Goal: Task Accomplishment & Management: Use online tool/utility

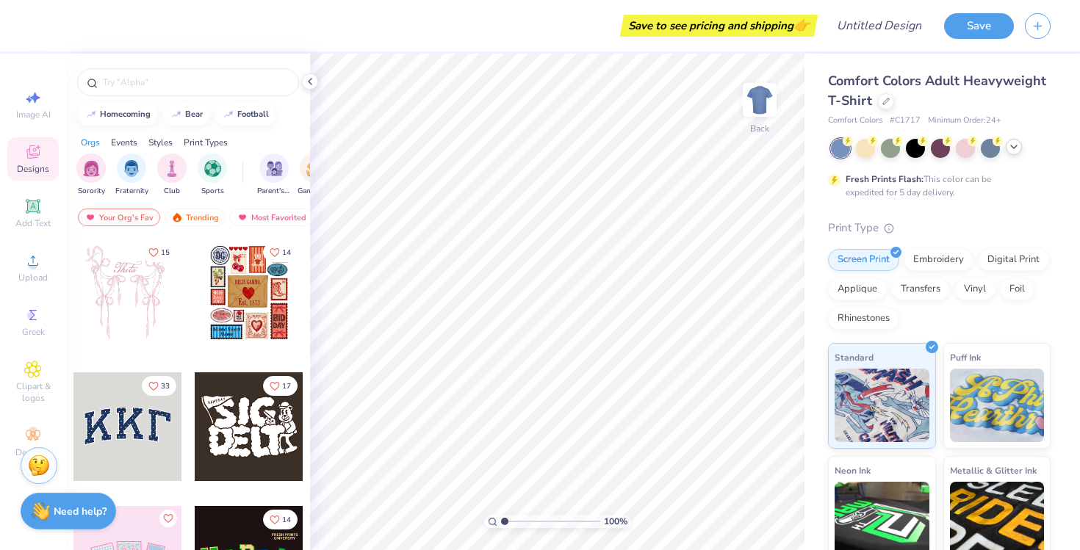
click at [1013, 148] on icon at bounding box center [1014, 147] width 12 height 12
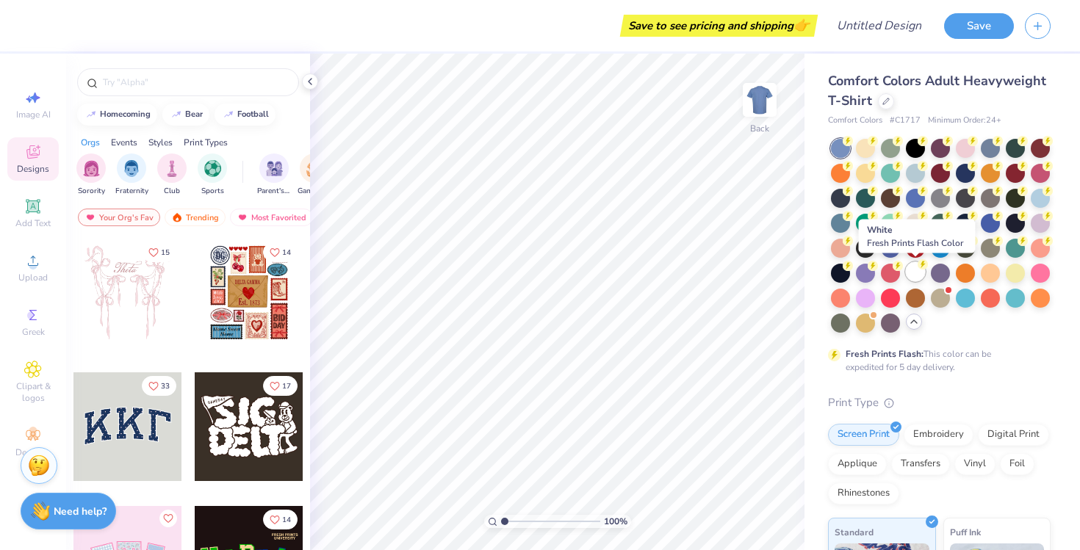
click at [913, 277] on div at bounding box center [915, 271] width 19 height 19
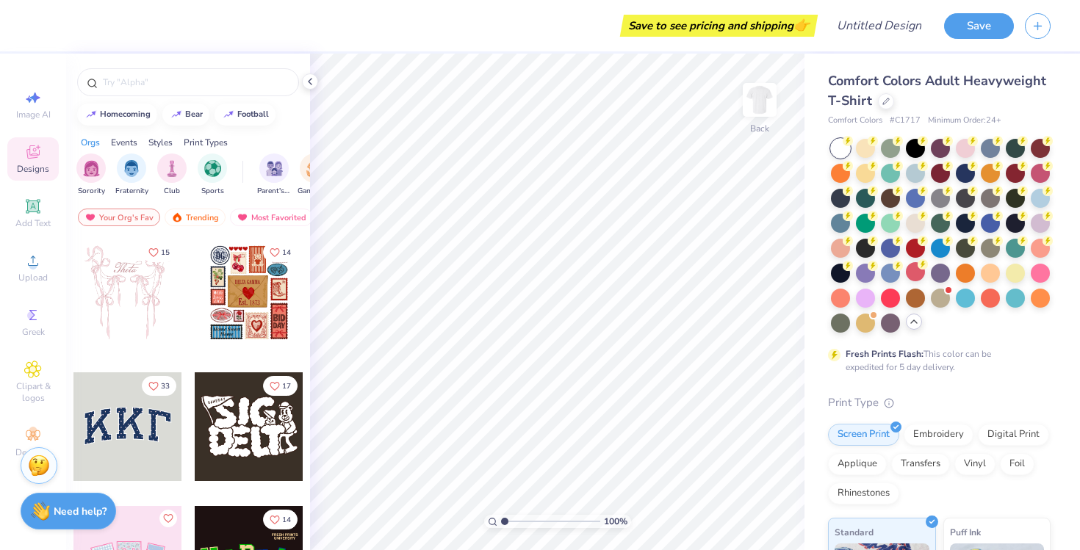
click at [995, 400] on div "Print Type" at bounding box center [939, 403] width 223 height 17
click at [881, 112] on div "Comfort Colors Adult Heavyweight T-Shirt Comfort Colors # C1717 Minimum Order: …" at bounding box center [939, 99] width 223 height 56
click at [883, 101] on icon at bounding box center [886, 99] width 7 height 7
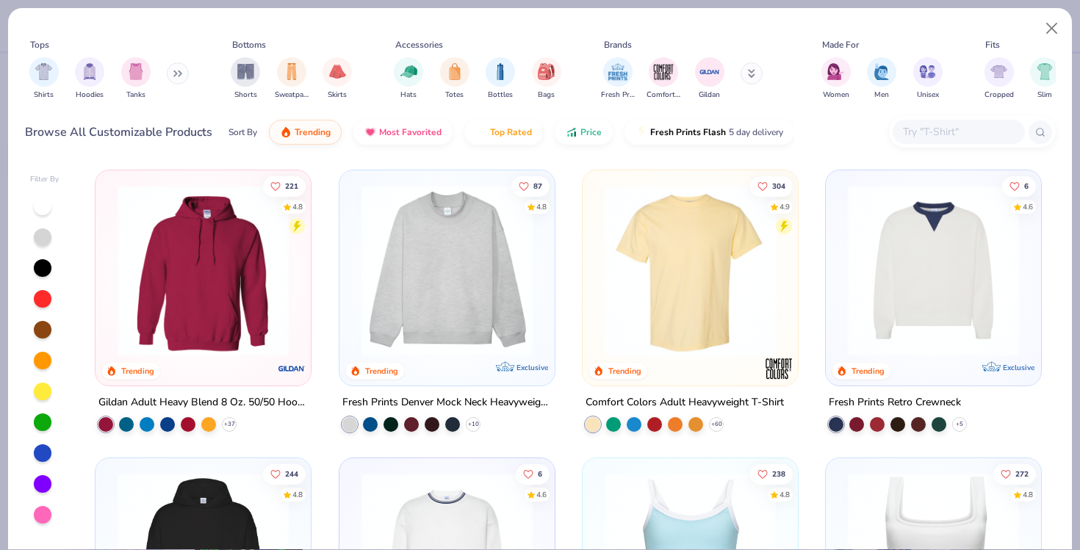
click at [171, 75] on button at bounding box center [178, 73] width 22 height 22
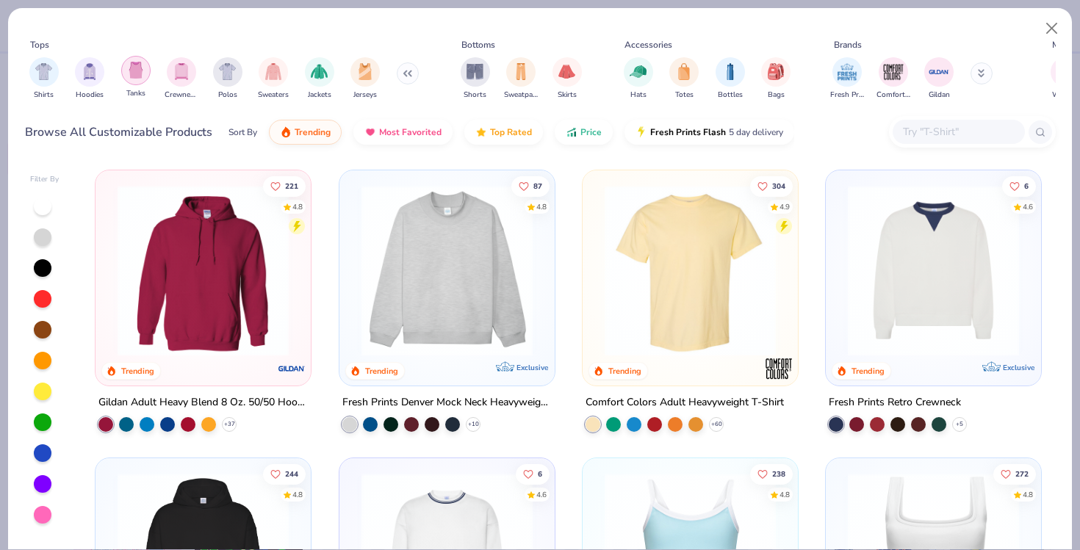
click at [133, 72] on img "filter for Tanks" at bounding box center [136, 70] width 16 height 17
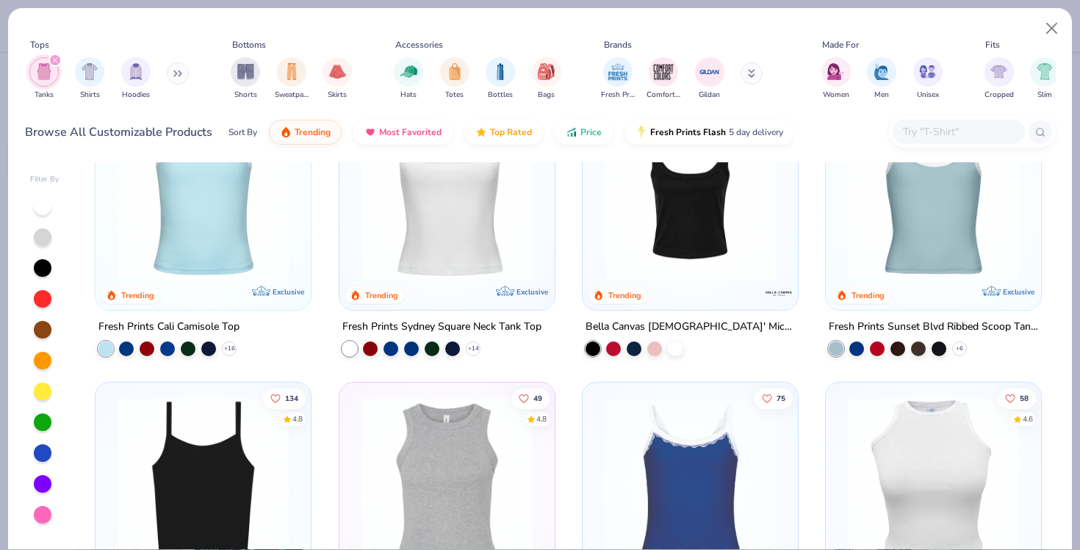
scroll to position [51, 0]
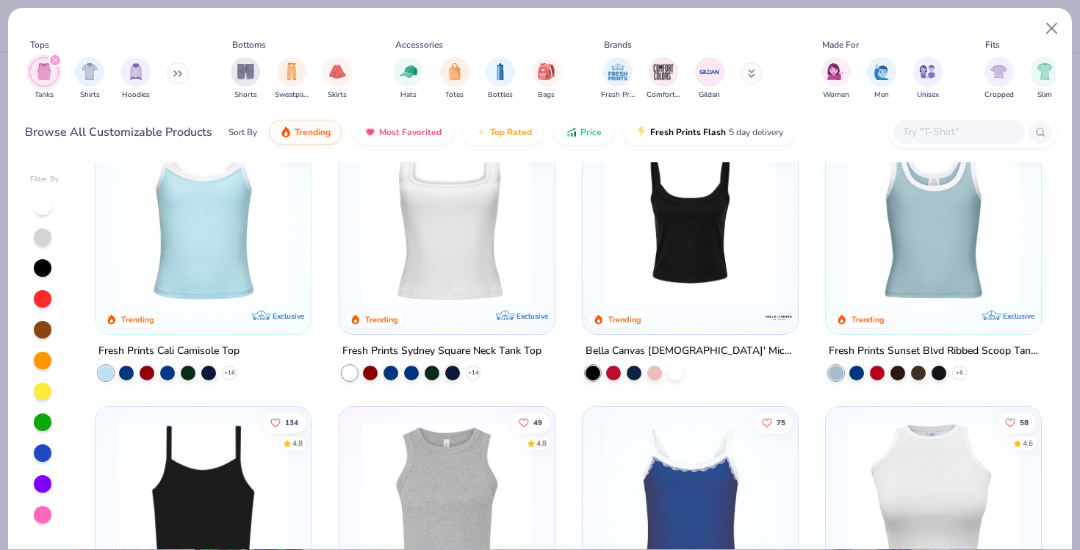
click at [209, 281] on img at bounding box center [203, 219] width 186 height 171
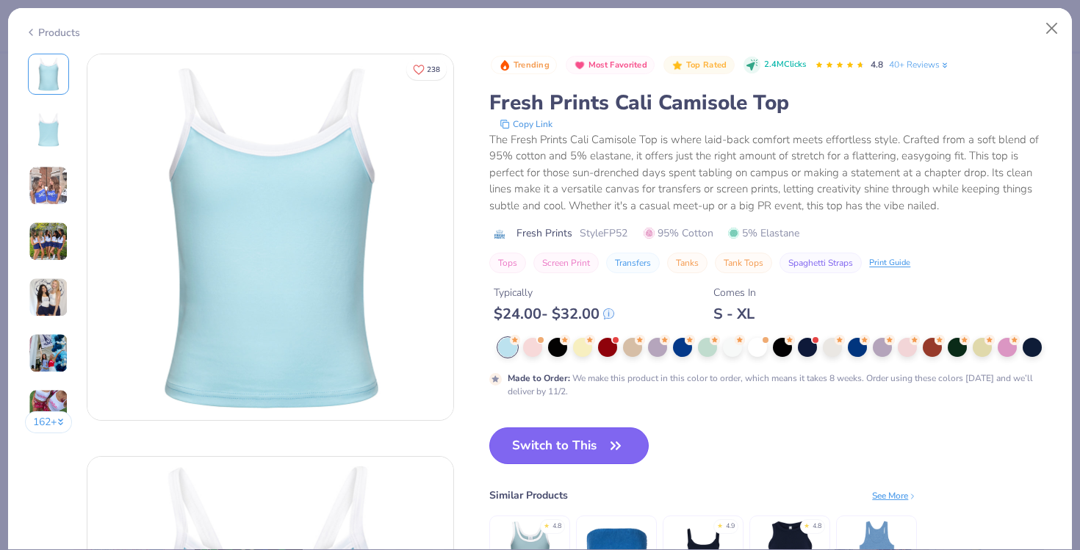
click at [545, 439] on button "Switch to This" at bounding box center [568, 446] width 159 height 37
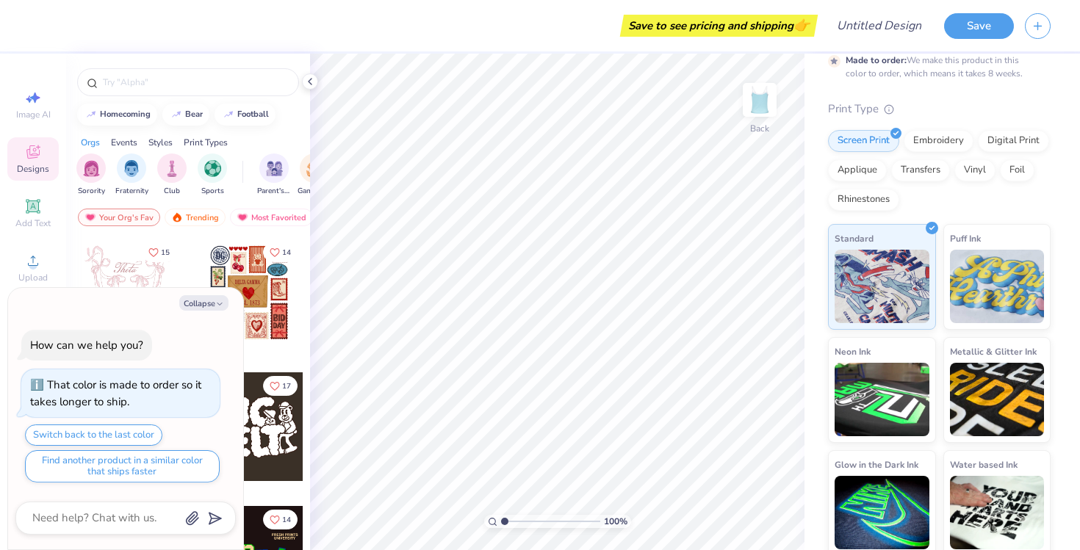
scroll to position [105, 0]
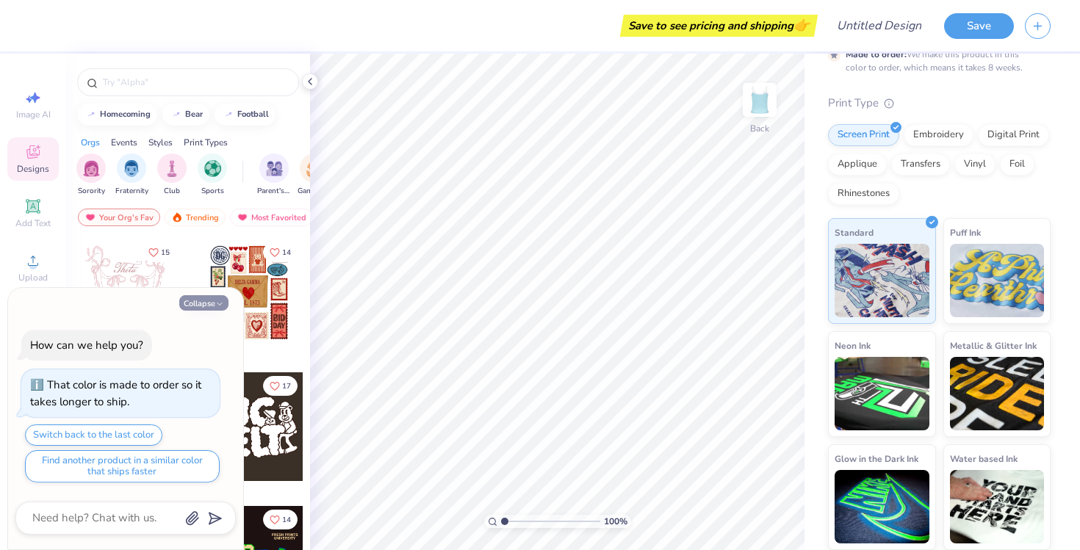
click at [205, 309] on button "Collapse" at bounding box center [203, 302] width 49 height 15
type textarea "x"
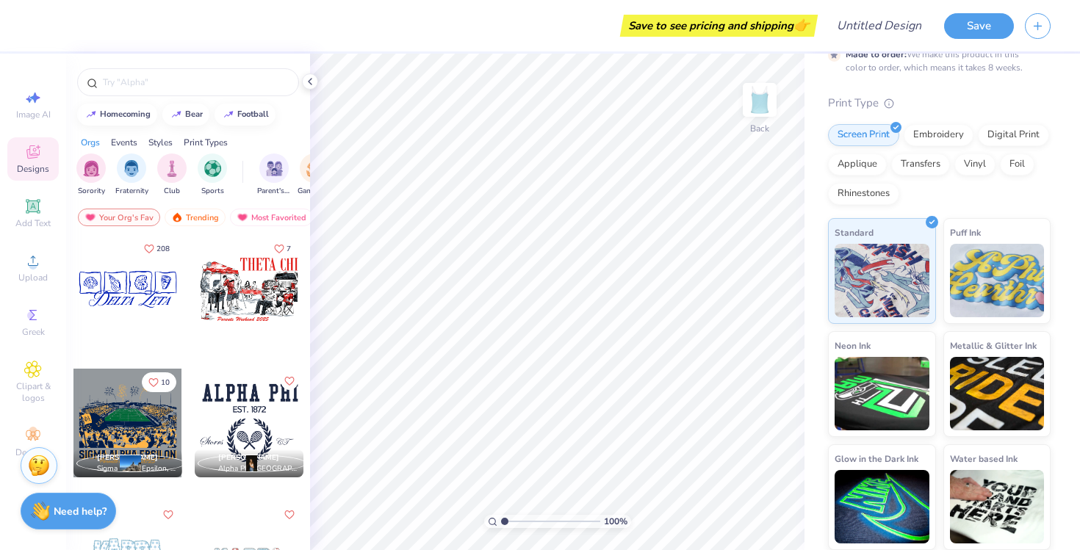
scroll to position [1755, 0]
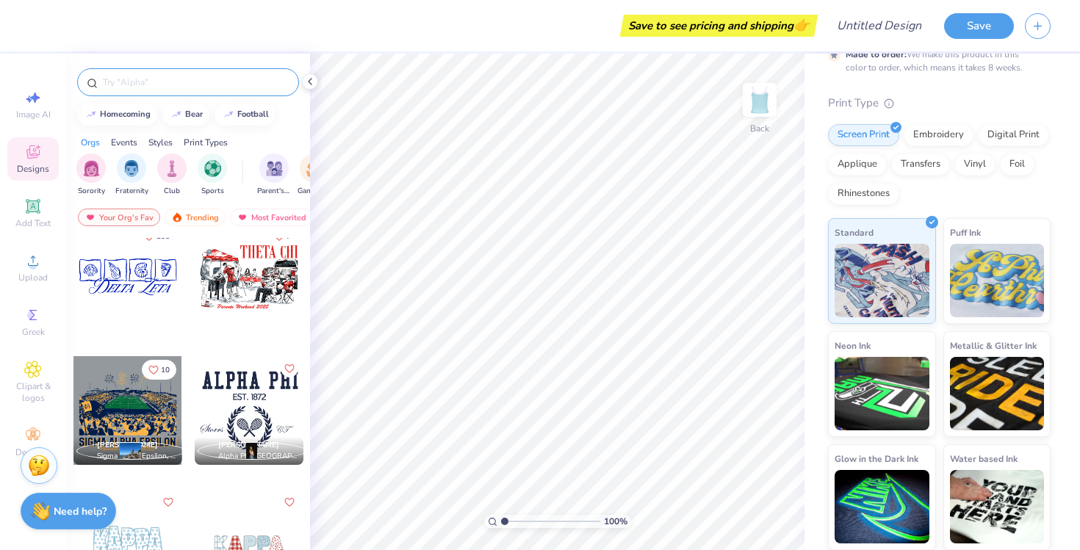
click at [161, 81] on input "text" at bounding box center [195, 82] width 188 height 15
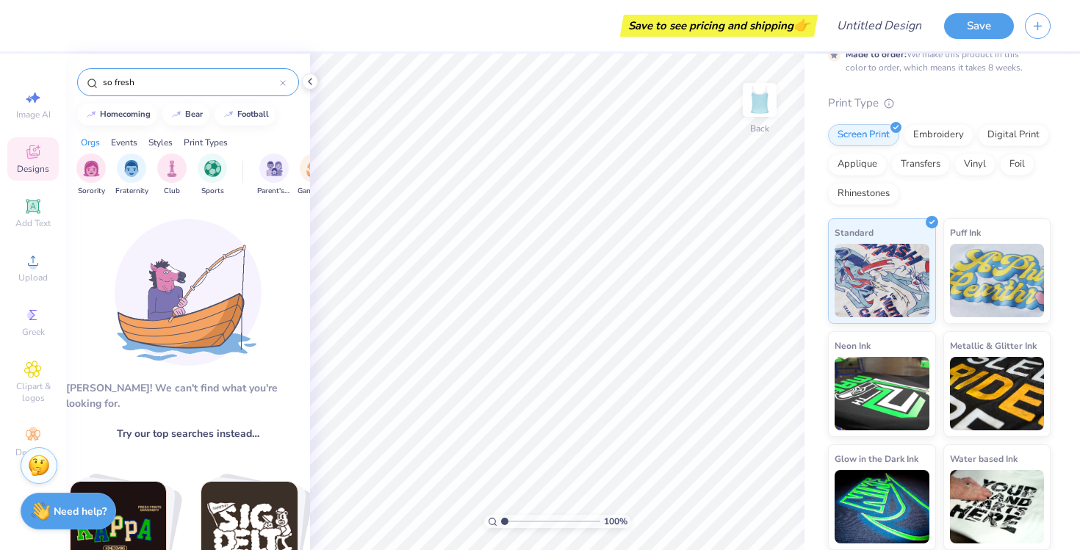
click at [134, 86] on input "so fresh" at bounding box center [190, 82] width 179 height 15
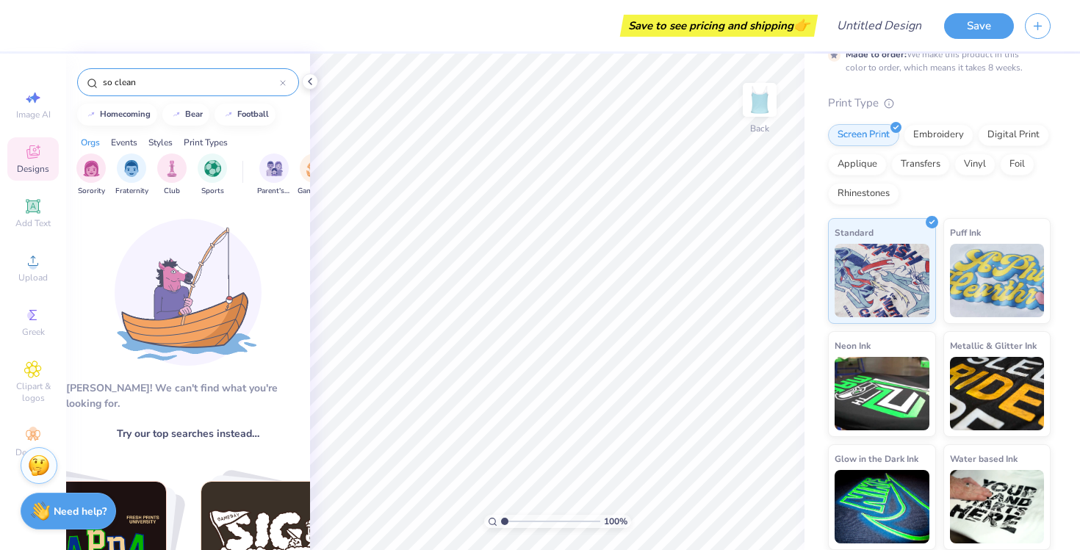
click at [136, 85] on input "so clean" at bounding box center [190, 82] width 179 height 15
type input "duck"
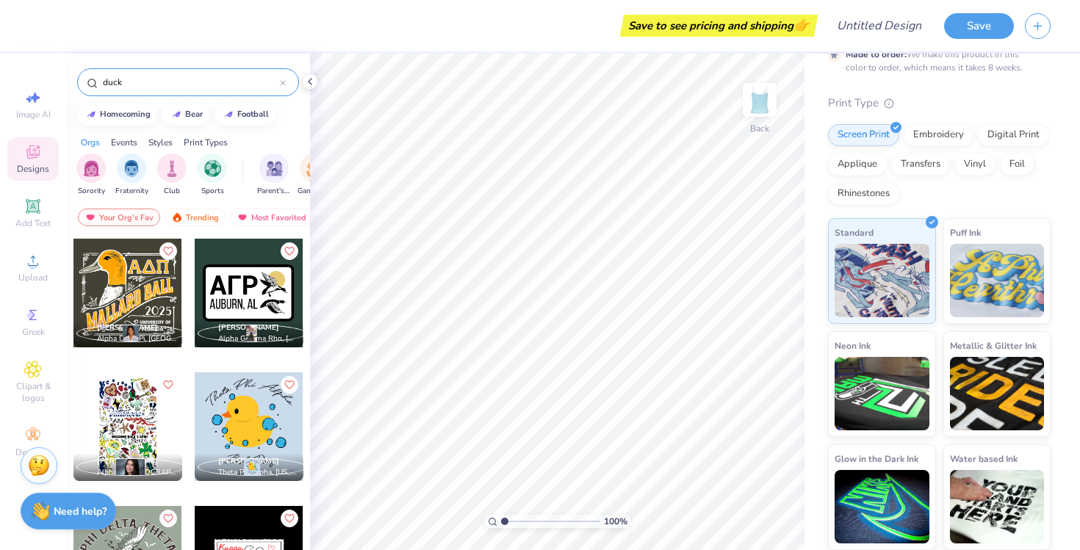
click at [136, 85] on input "duck" at bounding box center [190, 82] width 179 height 15
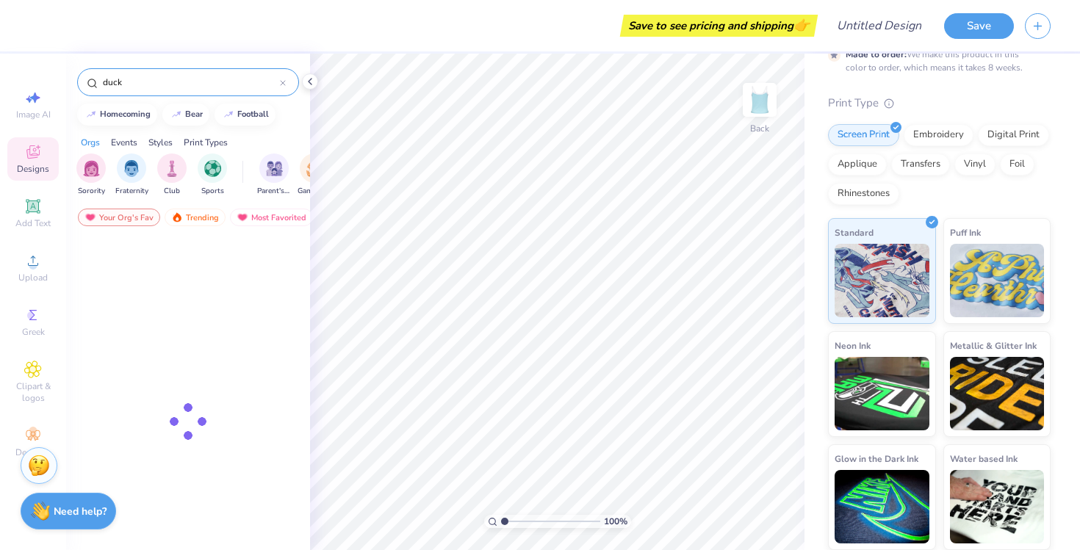
click at [136, 85] on input "duck" at bounding box center [190, 82] width 179 height 15
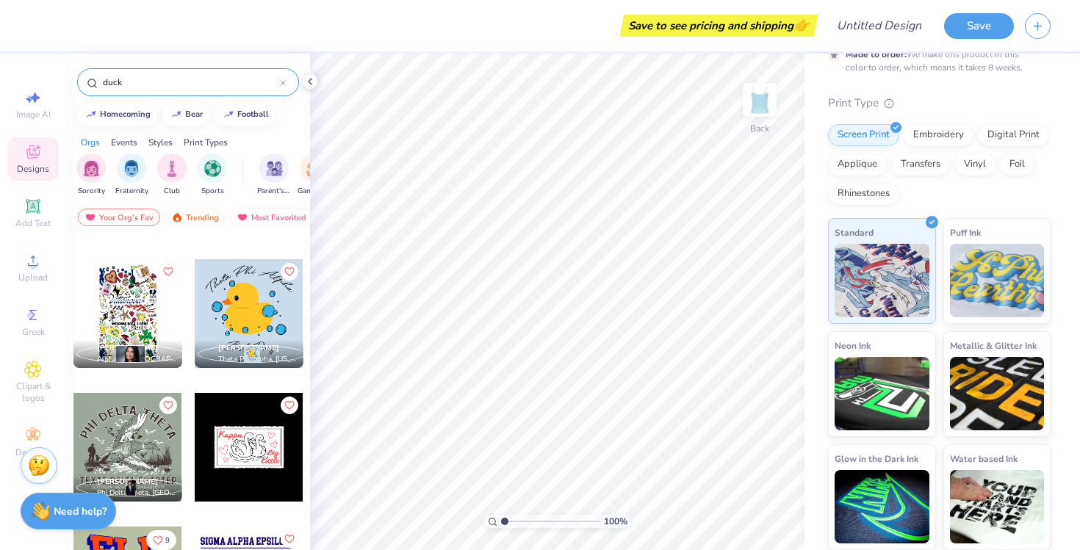
scroll to position [112, 0]
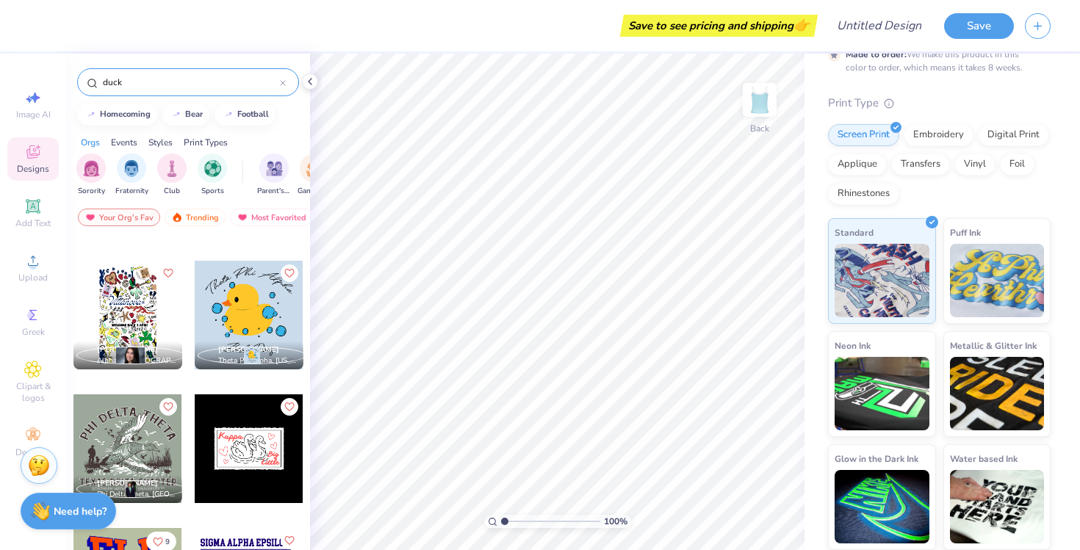
click at [254, 304] on div at bounding box center [249, 315] width 109 height 109
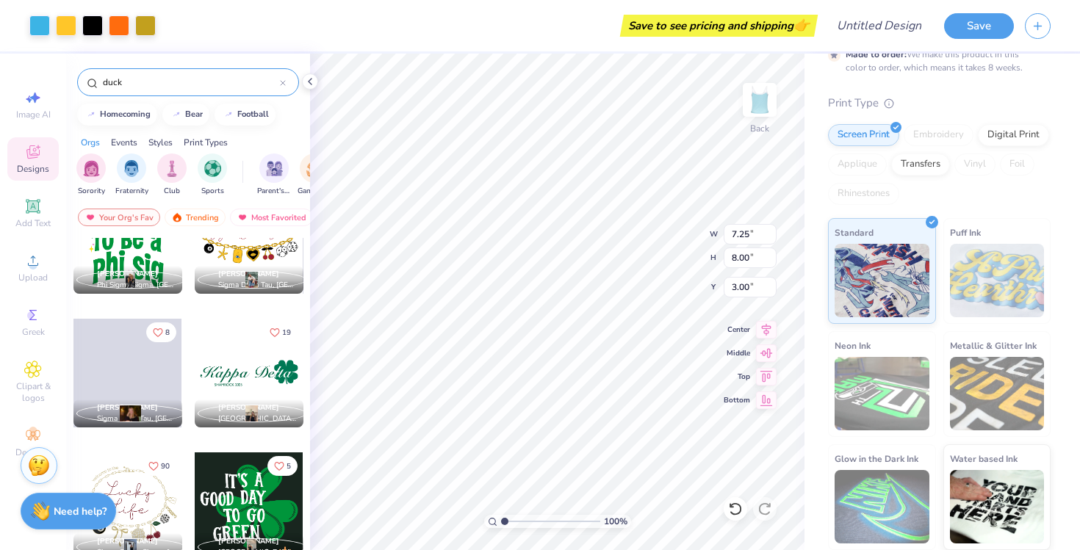
scroll to position [3553, 0]
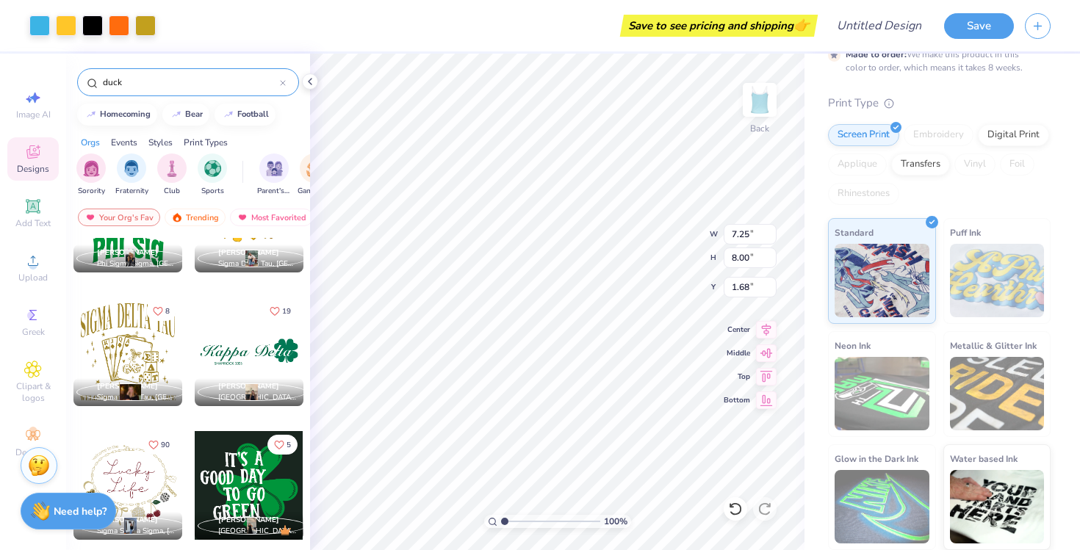
type input "1.68"
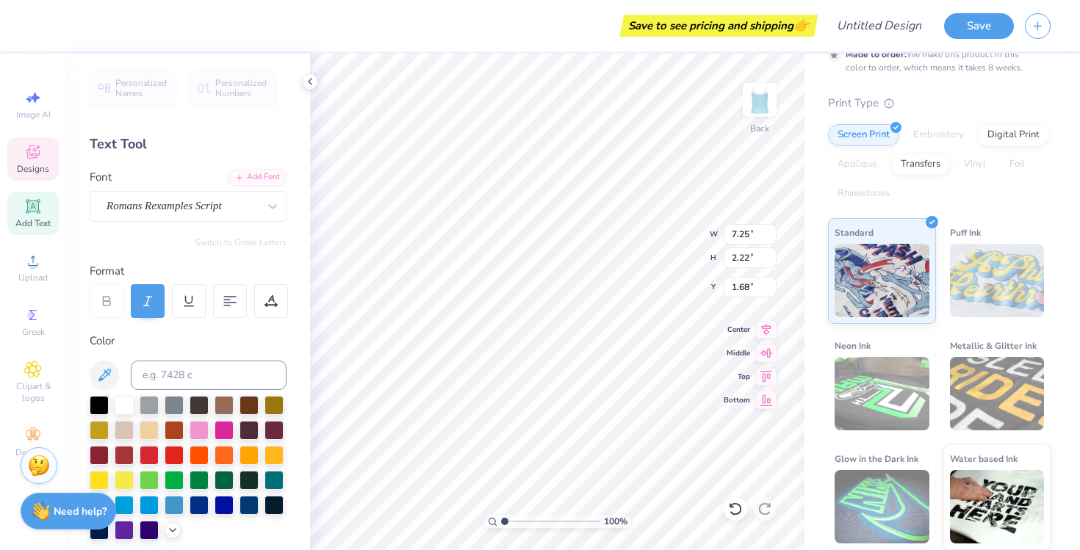
scroll to position [0, 0]
type textarea "B"
type textarea "v"
type textarea "Big"
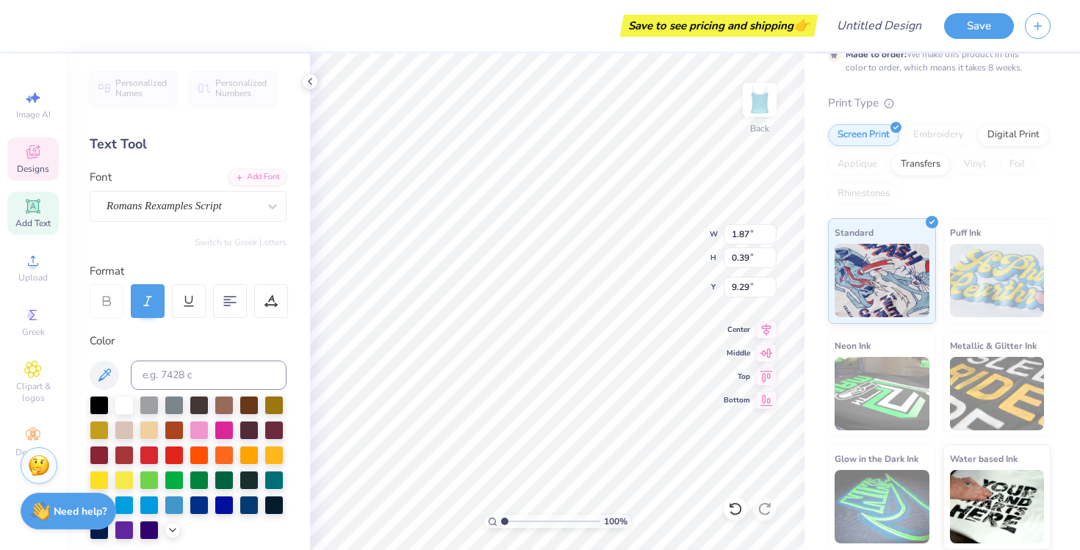
type input "1.87"
type input "0.39"
type input "9.29"
type input "2.37"
type input "1.29"
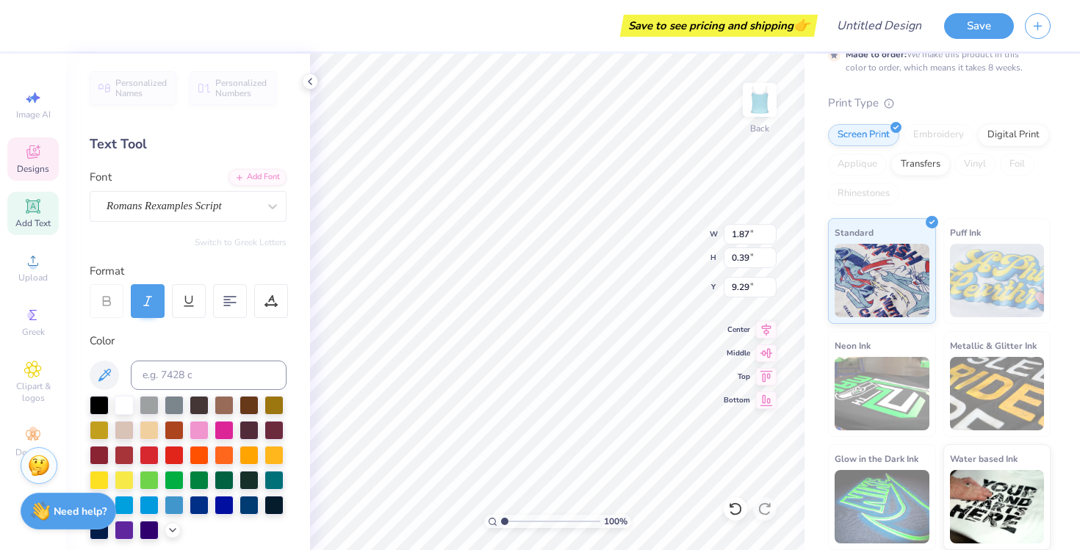
type input "2.28"
type textarea "Little"
type input "4.22"
type input "1.10"
type input "7.96"
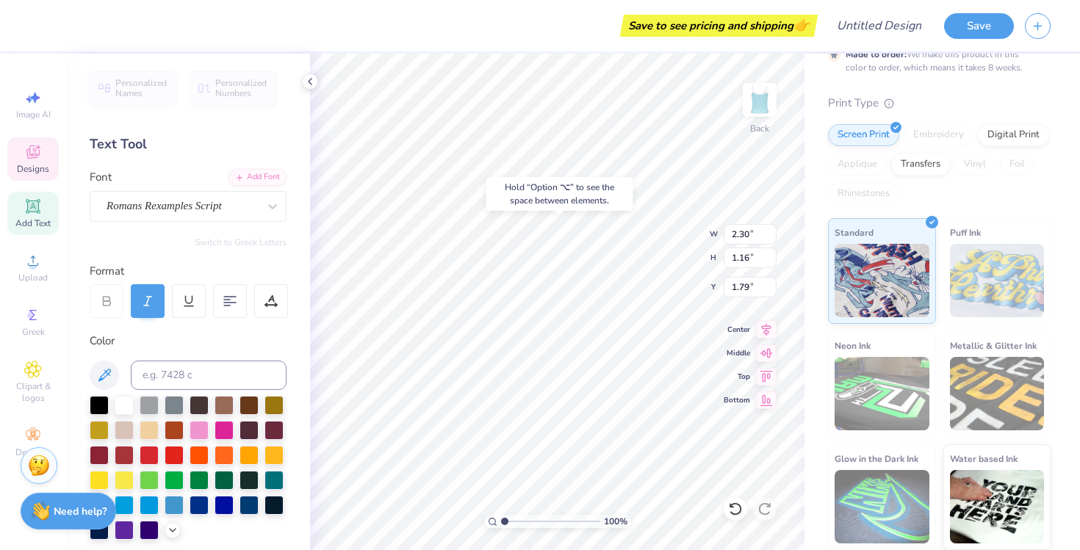
type input "1.79"
type input "4.22"
type input "1.10"
type input "7.96"
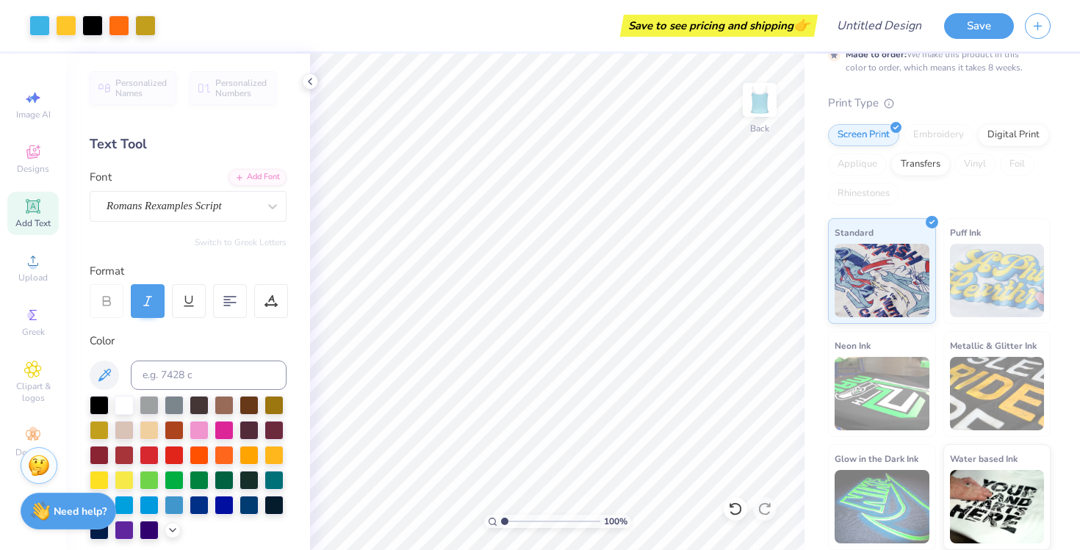
click at [151, 184] on div "Font Romans Rexamples Script" at bounding box center [188, 195] width 197 height 53
click at [36, 170] on span "Designs" at bounding box center [33, 169] width 32 height 12
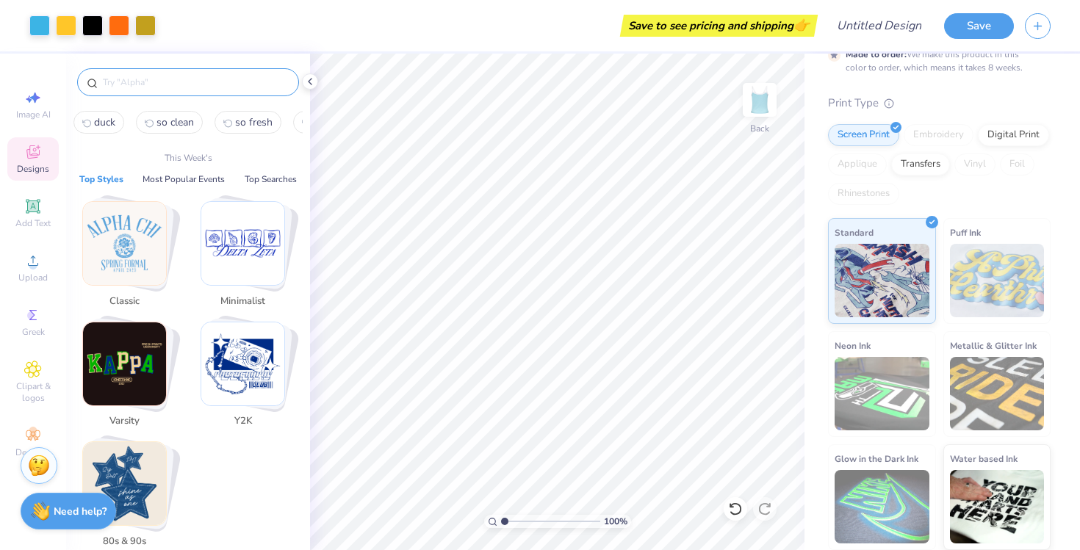
click at [155, 76] on input "text" at bounding box center [195, 82] width 188 height 15
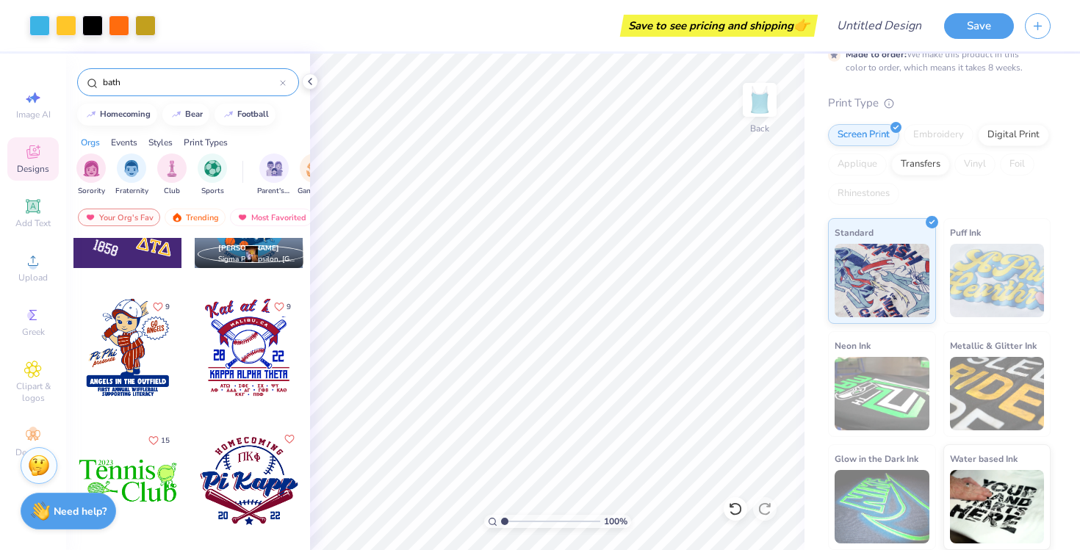
scroll to position [1169, 0]
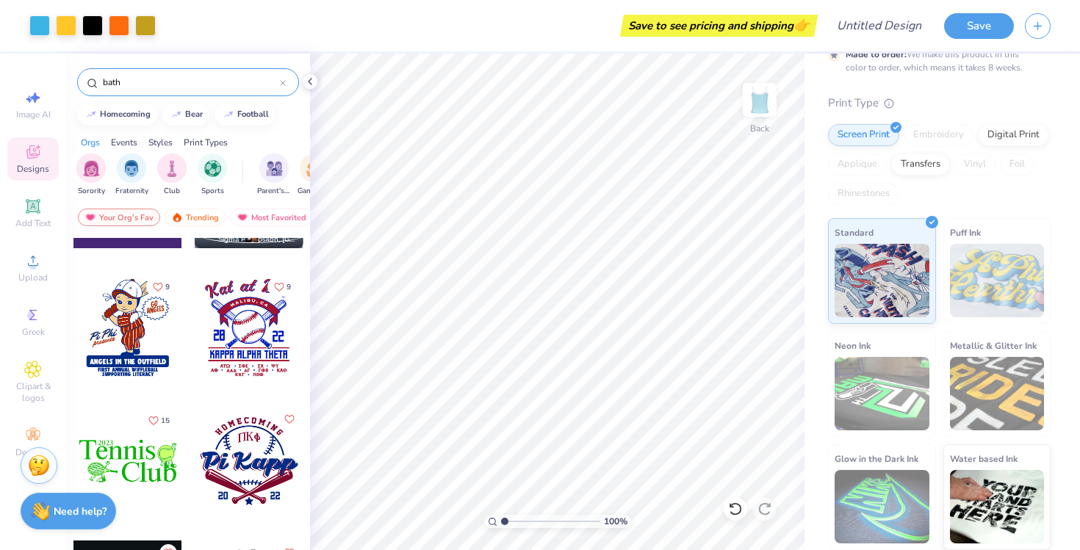
click at [141, 91] on div "bath" at bounding box center [188, 82] width 222 height 28
click at [137, 82] on input "bath" at bounding box center [190, 82] width 179 height 15
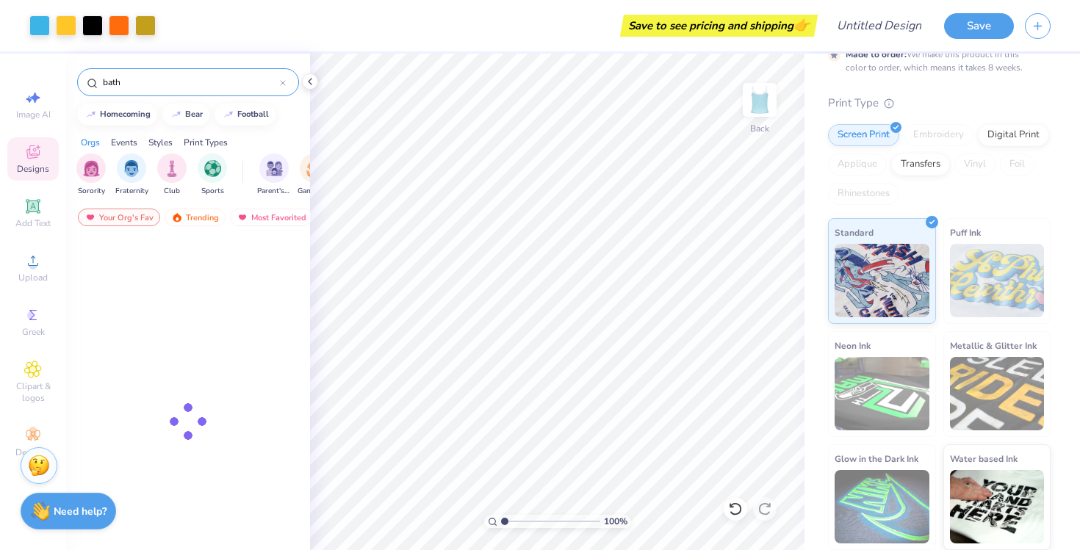
click at [137, 82] on input "bath" at bounding box center [190, 82] width 179 height 15
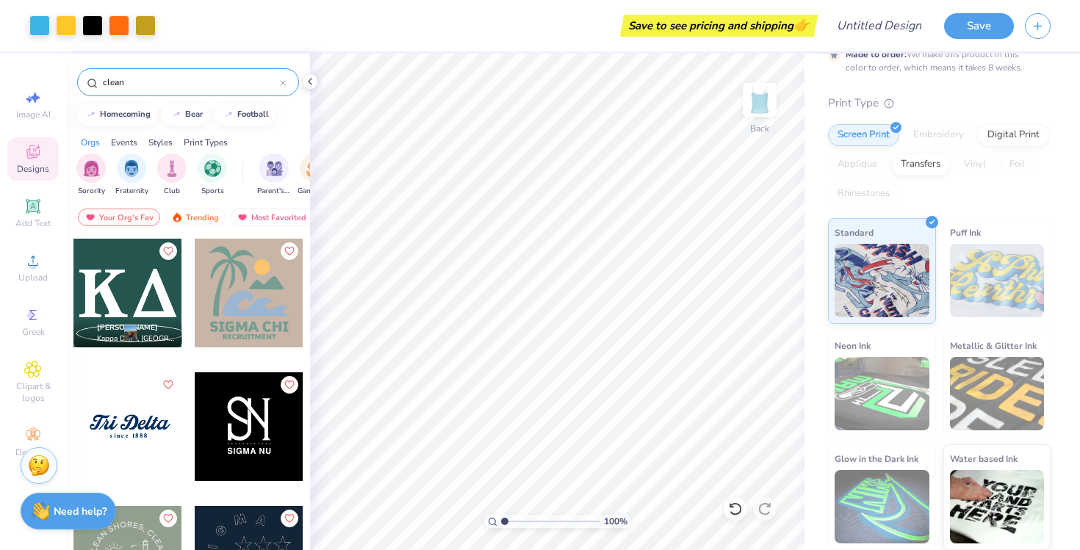
type input "clean"
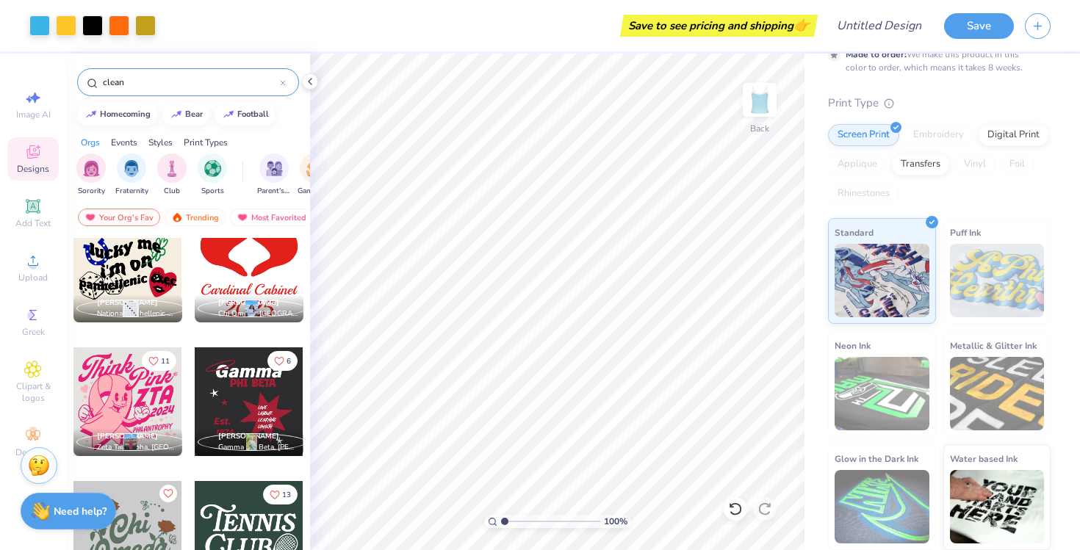
scroll to position [559, 0]
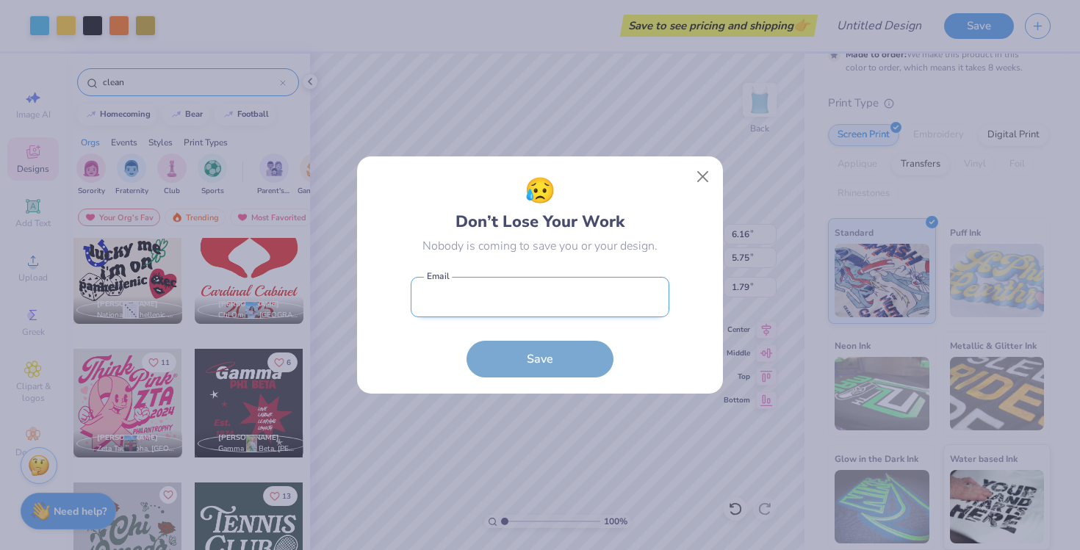
click at [616, 283] on input "email" at bounding box center [540, 297] width 259 height 40
type input "[EMAIL_ADDRESS][DOMAIN_NAME]"
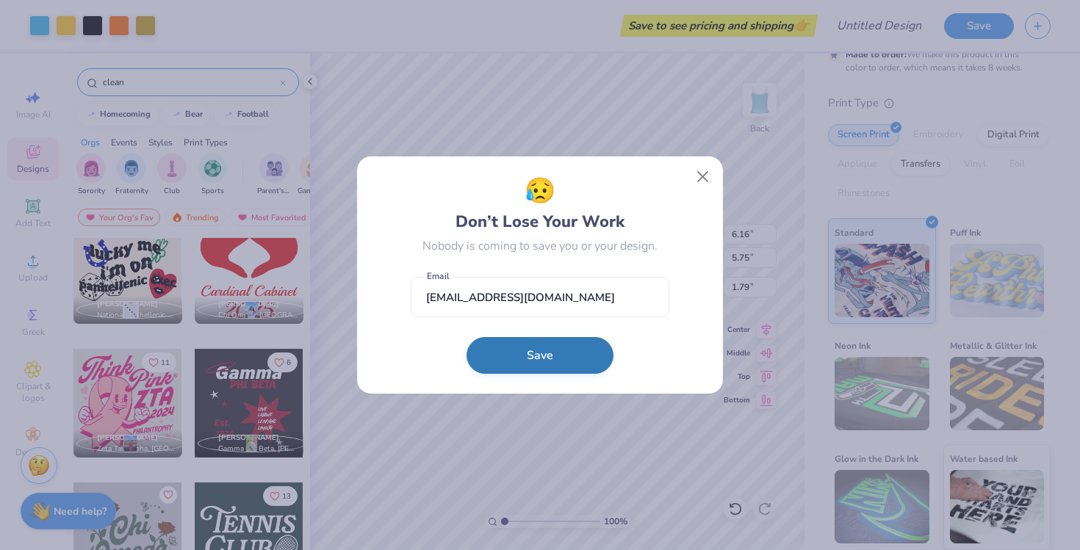
click at [544, 359] on button "Save" at bounding box center [540, 355] width 147 height 37
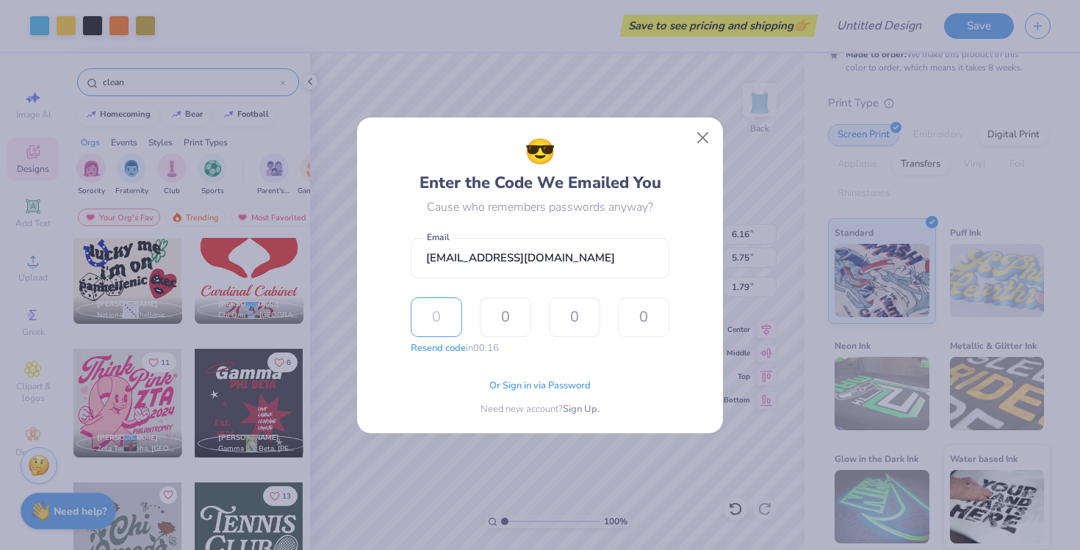
paste input "5713"
type input "5"
type input "7"
type input "1"
type input "3"
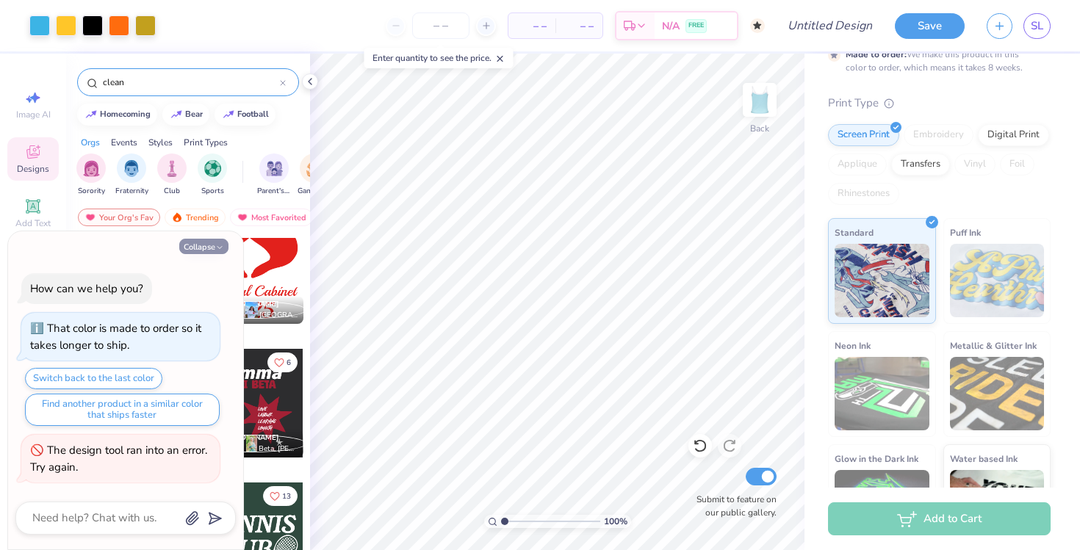
click at [213, 248] on button "Collapse" at bounding box center [203, 246] width 49 height 15
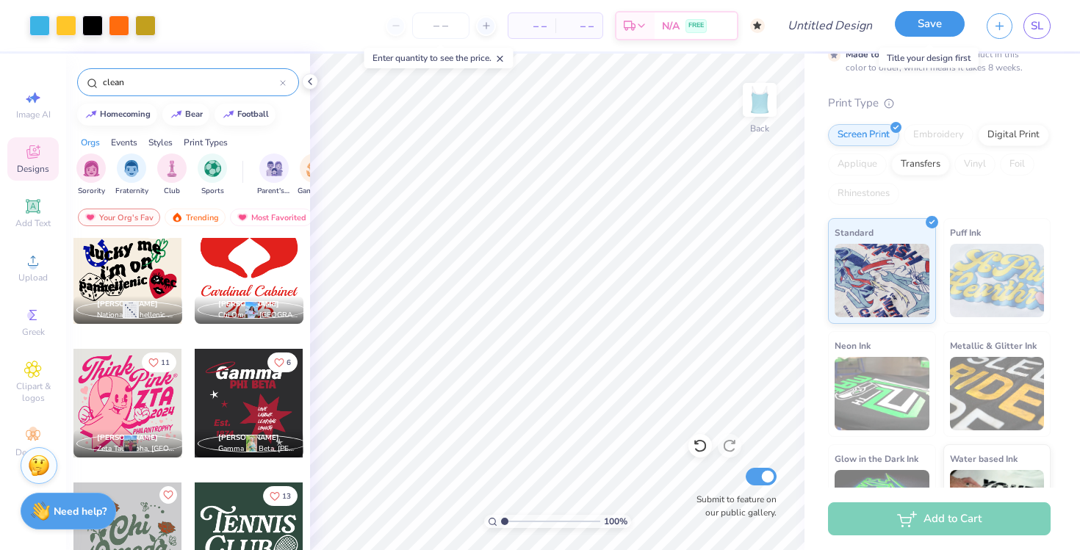
click at [919, 34] on button "Save" at bounding box center [930, 24] width 70 height 26
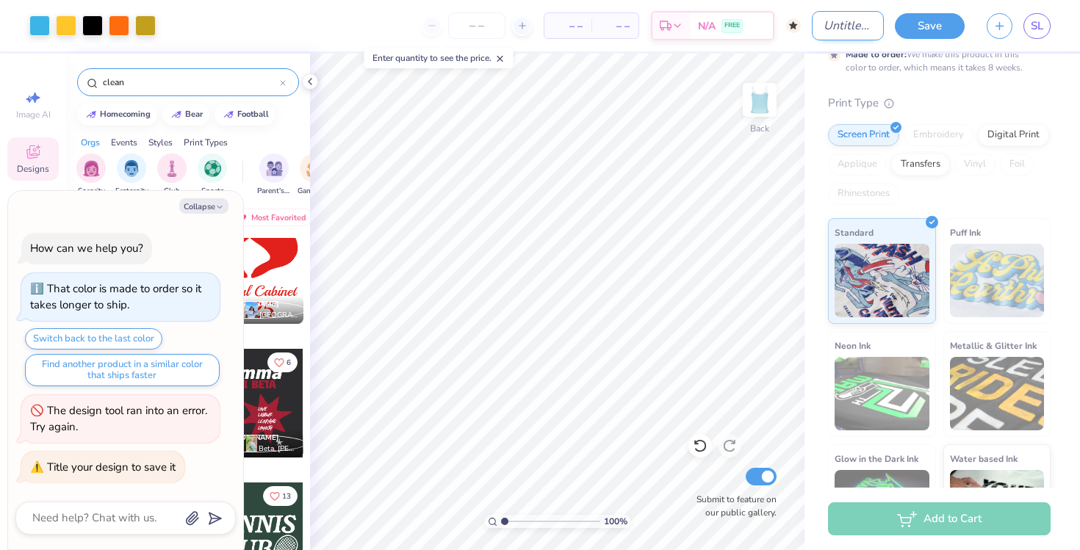
type textarea "x"
click at [812, 26] on input "Design Title" at bounding box center [848, 25] width 72 height 29
click at [805, 26] on div "Art colors – – Per Item – – Total Est. Delivery N/A FREE Design Title Save SL" at bounding box center [540, 25] width 1080 height 51
type input "D"
type textarea "x"
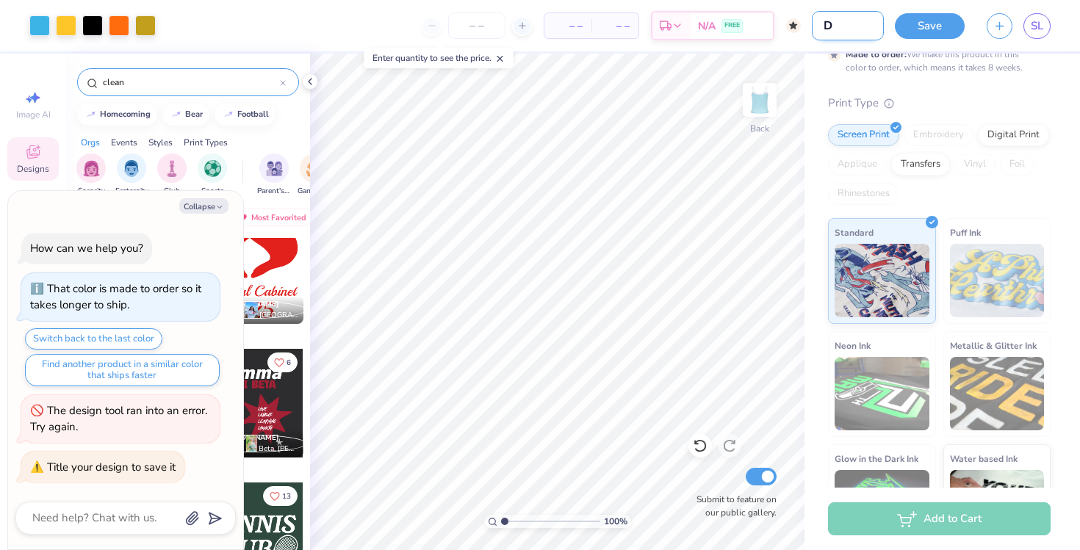
type input "DU"
type textarea "x"
type input "DUC"
type textarea "x"
type input "DUCK"
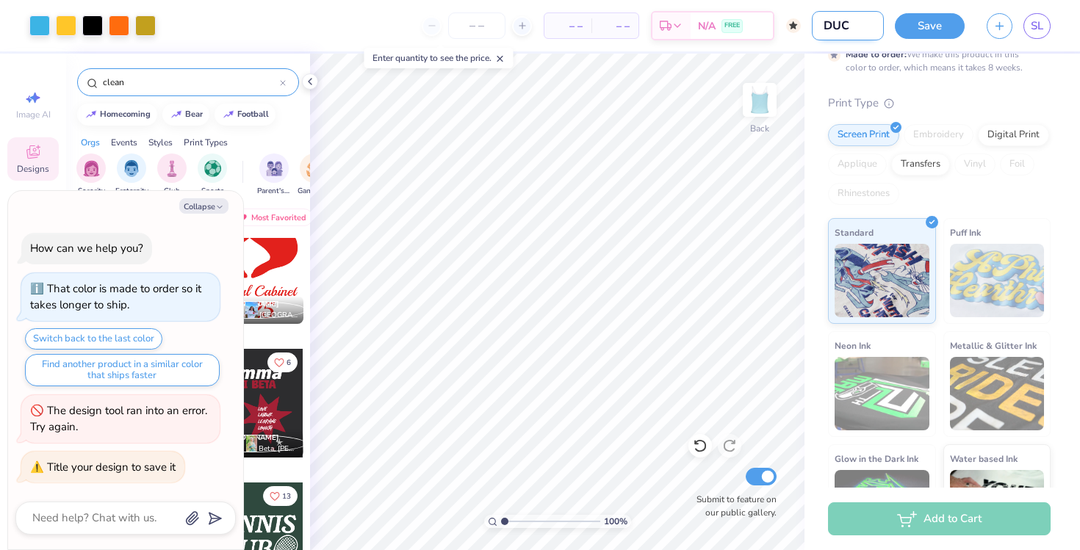
type textarea "x"
type input "DUCK"
click at [937, 22] on button "Save" at bounding box center [930, 26] width 70 height 26
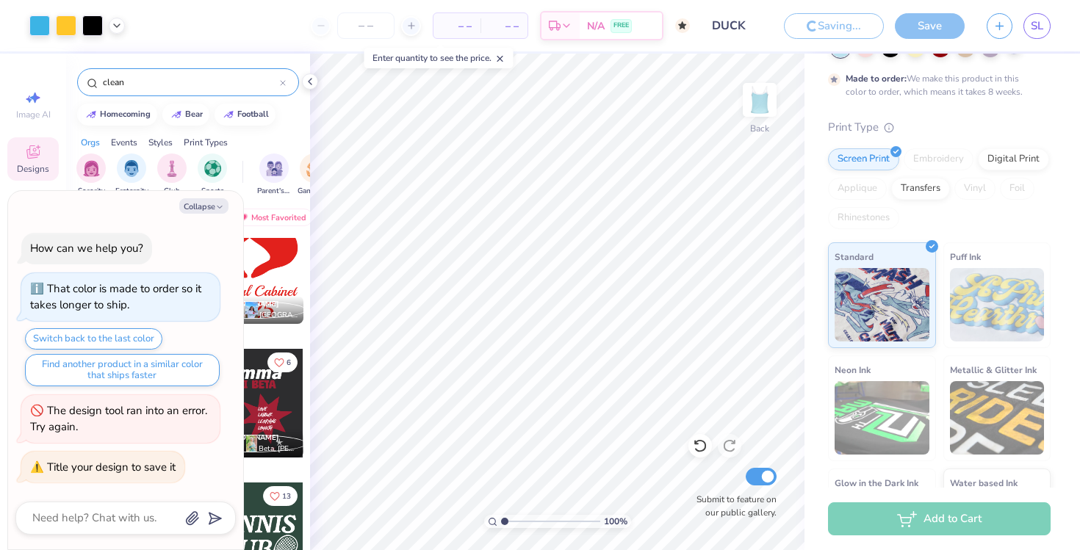
scroll to position [129, 0]
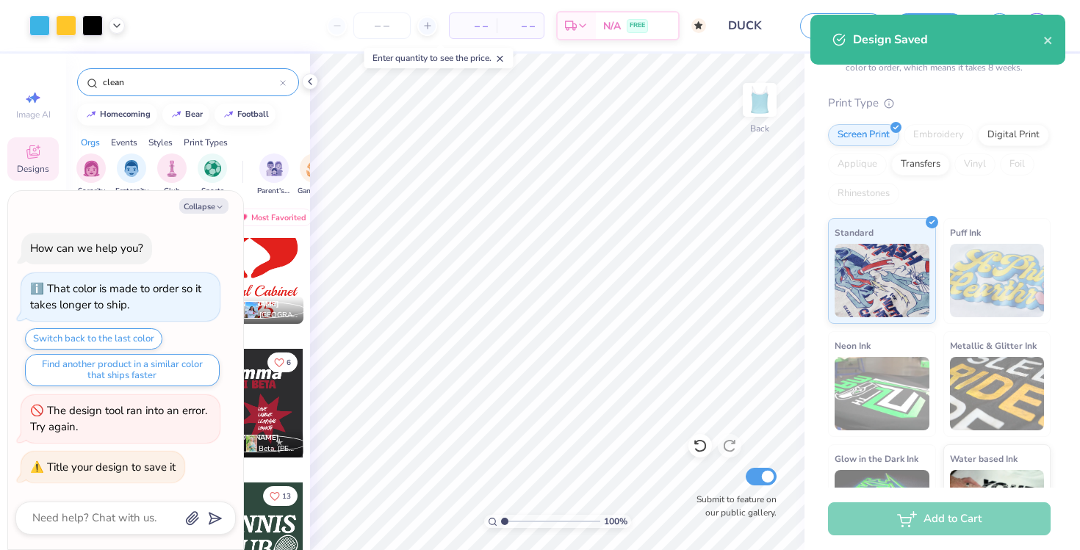
click at [1043, 43] on div "Design Saved" at bounding box center [948, 40] width 190 height 18
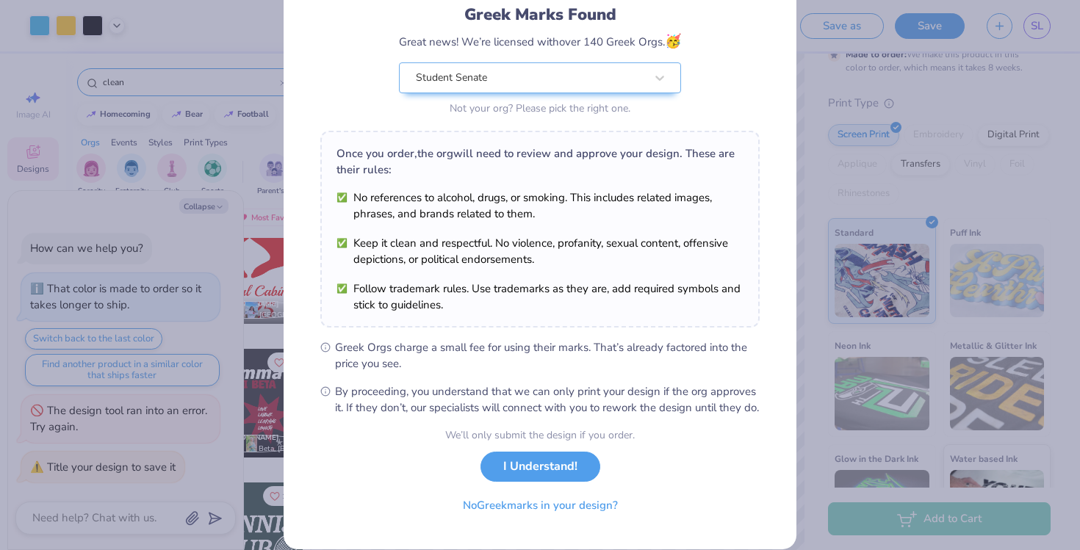
scroll to position [137, 0]
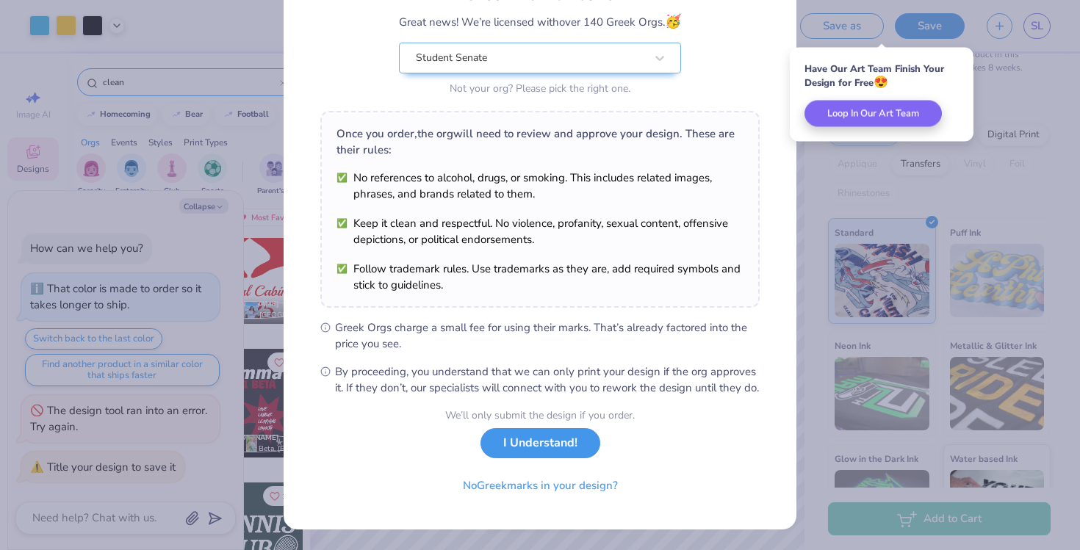
click at [567, 451] on button "I Understand!" at bounding box center [541, 443] width 120 height 30
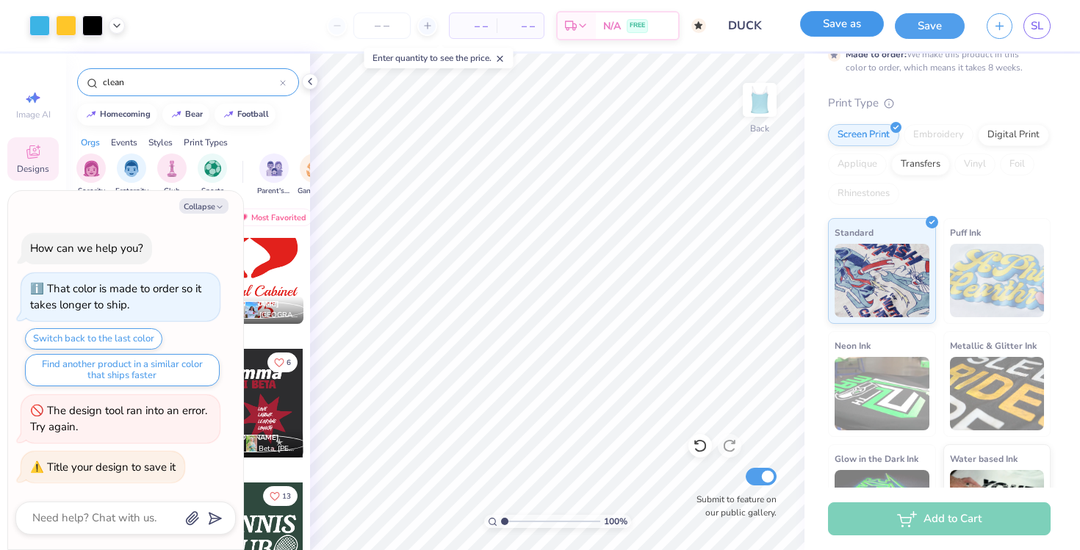
click at [836, 31] on button "Save as" at bounding box center [842, 24] width 84 height 26
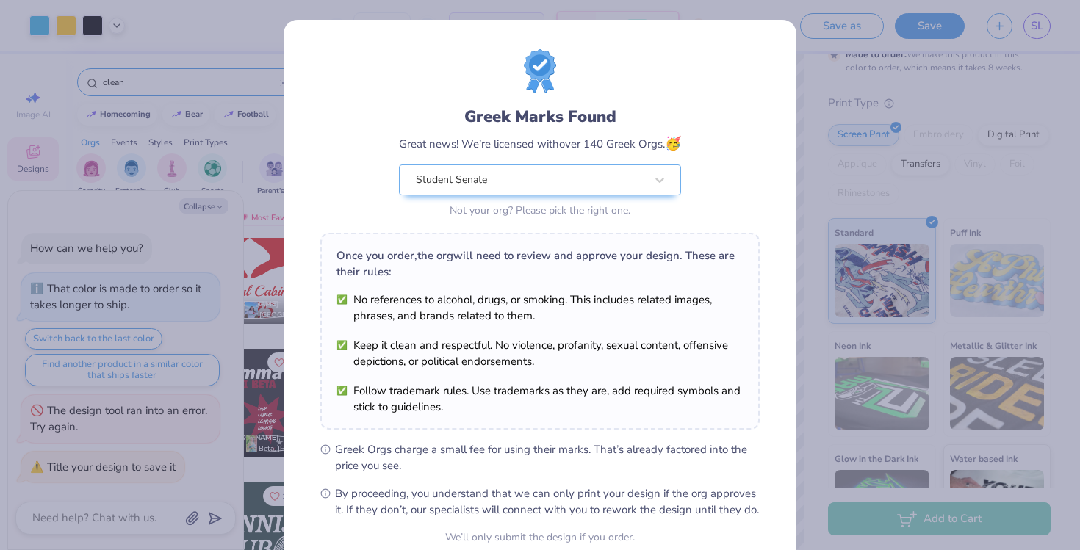
click at [915, 102] on div "Greek Marks Found Great news! We’re licensed with over 140 Greek Orgs. 🥳 Studen…" at bounding box center [540, 275] width 1080 height 550
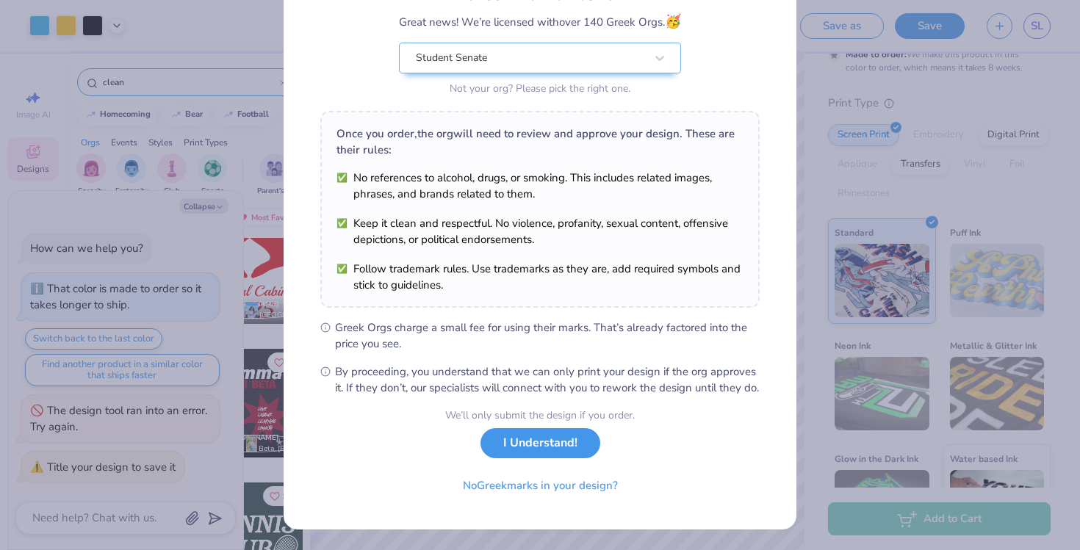
click at [537, 455] on button "I Understand!" at bounding box center [541, 443] width 120 height 30
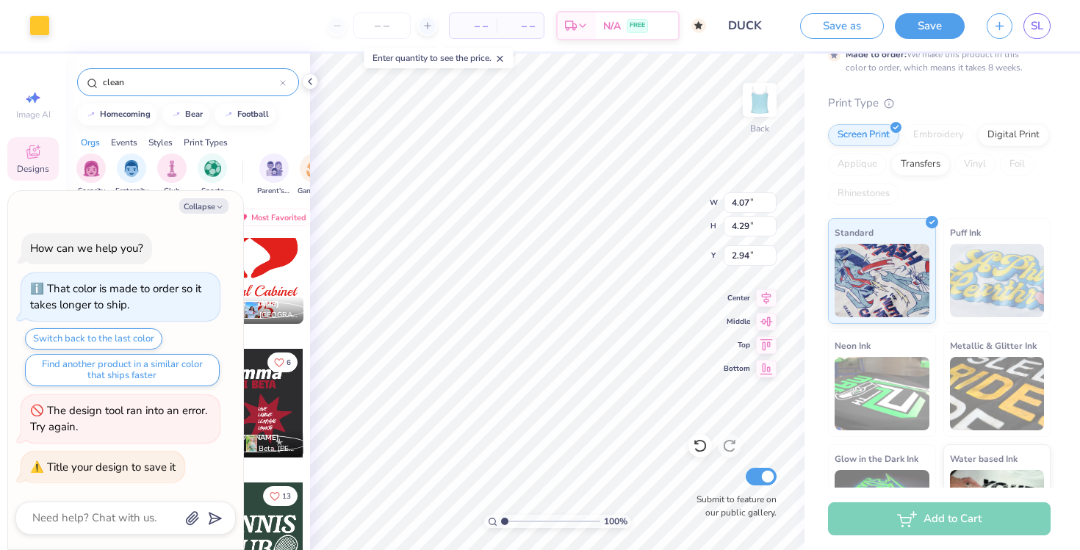
type textarea "x"
type input "2.30"
type input "1.16"
type input "1.79"
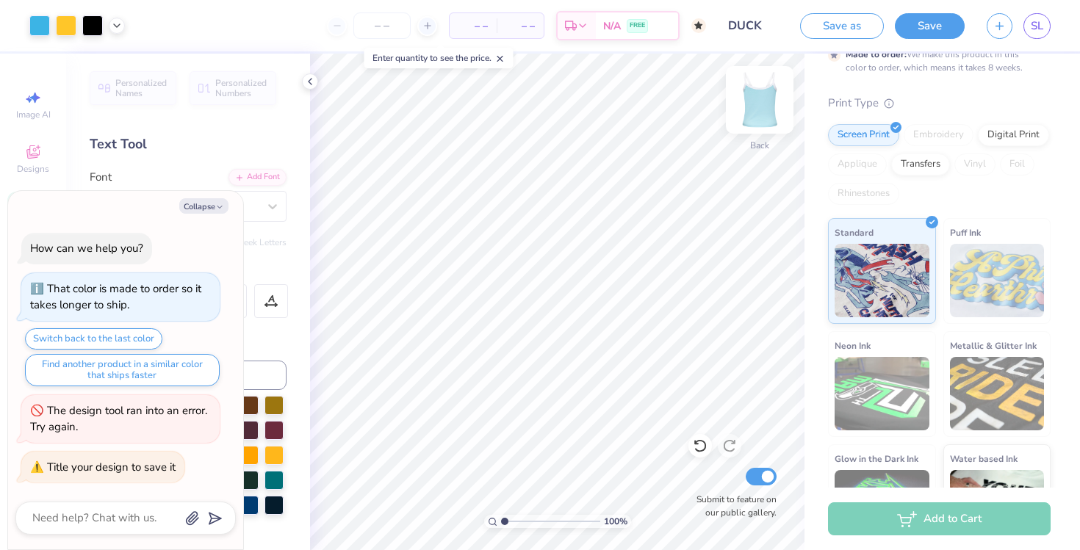
click at [765, 109] on img at bounding box center [760, 100] width 59 height 59
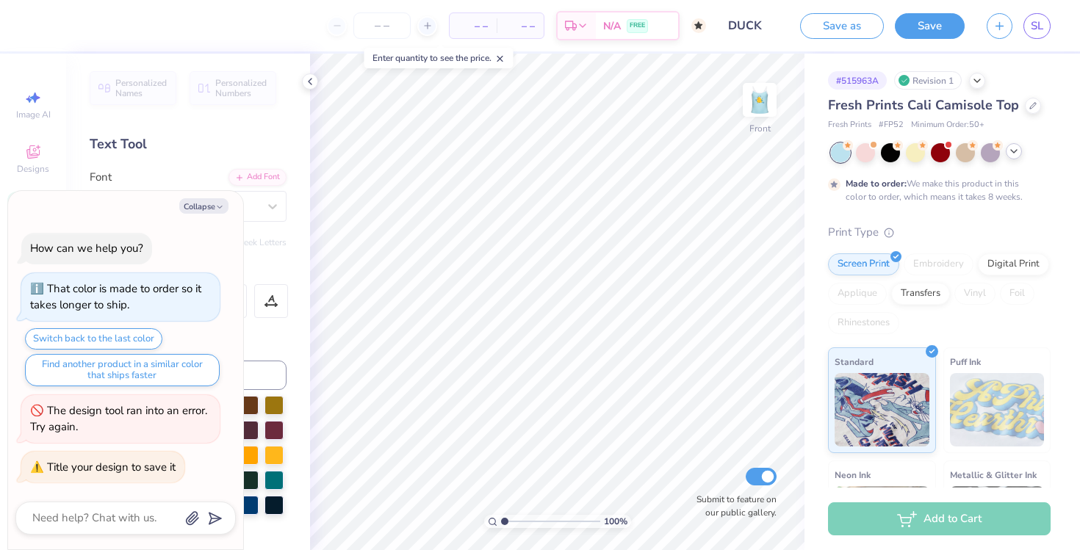
click at [1015, 155] on icon at bounding box center [1014, 152] width 12 height 12
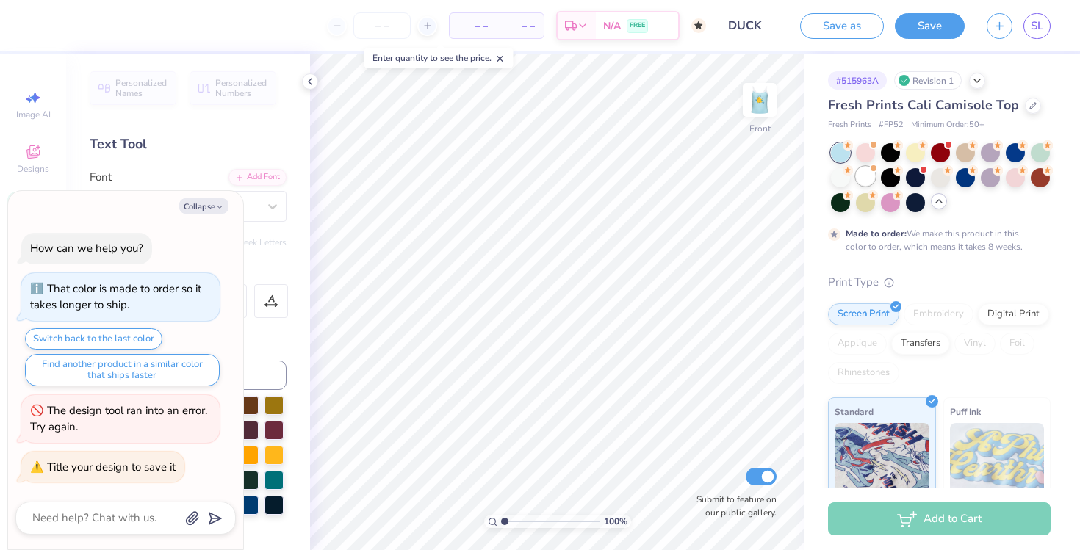
click at [869, 179] on div at bounding box center [865, 176] width 19 height 19
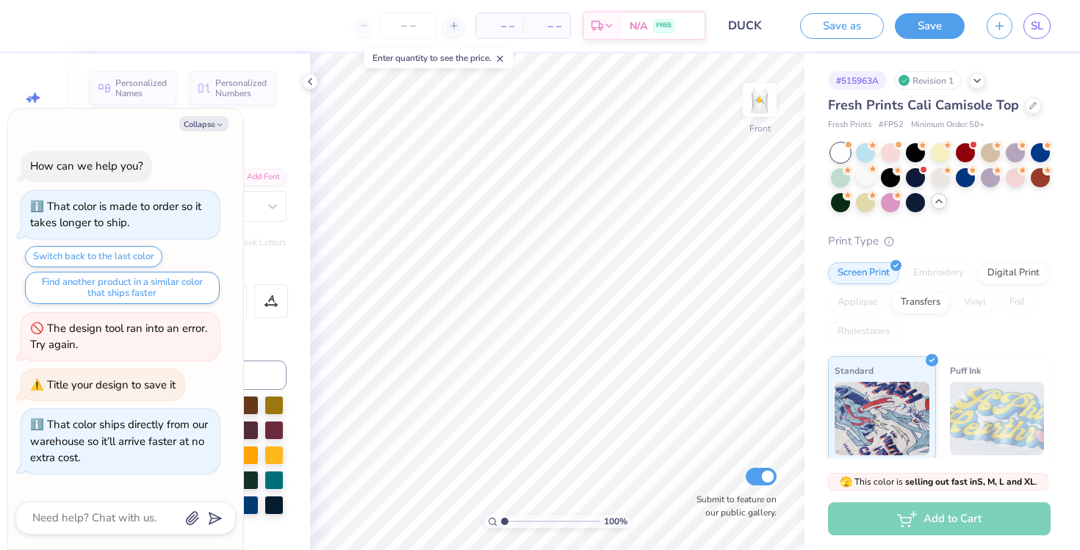
scroll to position [182, 0]
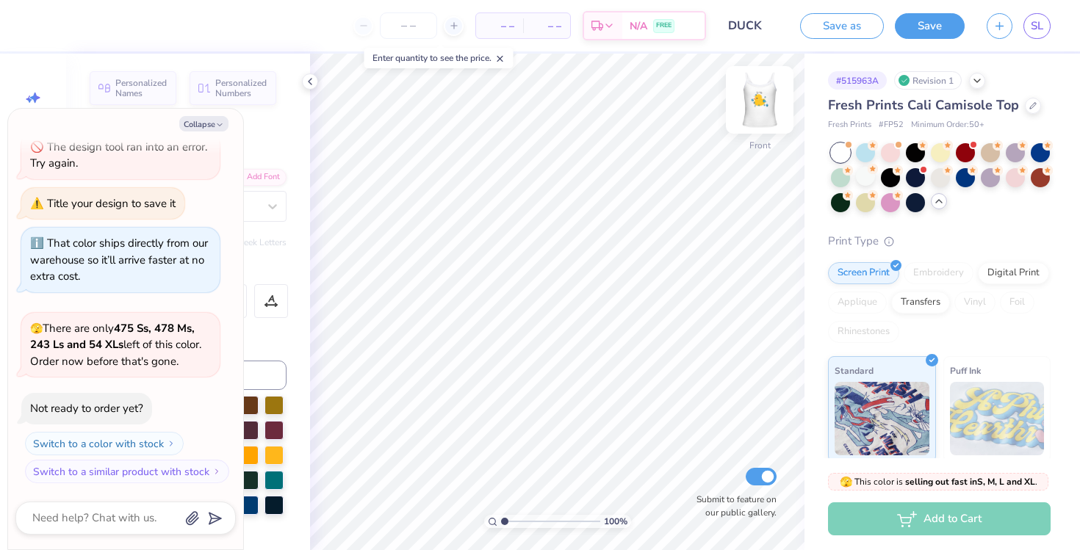
click at [769, 107] on img at bounding box center [760, 100] width 59 height 59
click at [930, 29] on button "Save" at bounding box center [930, 24] width 70 height 26
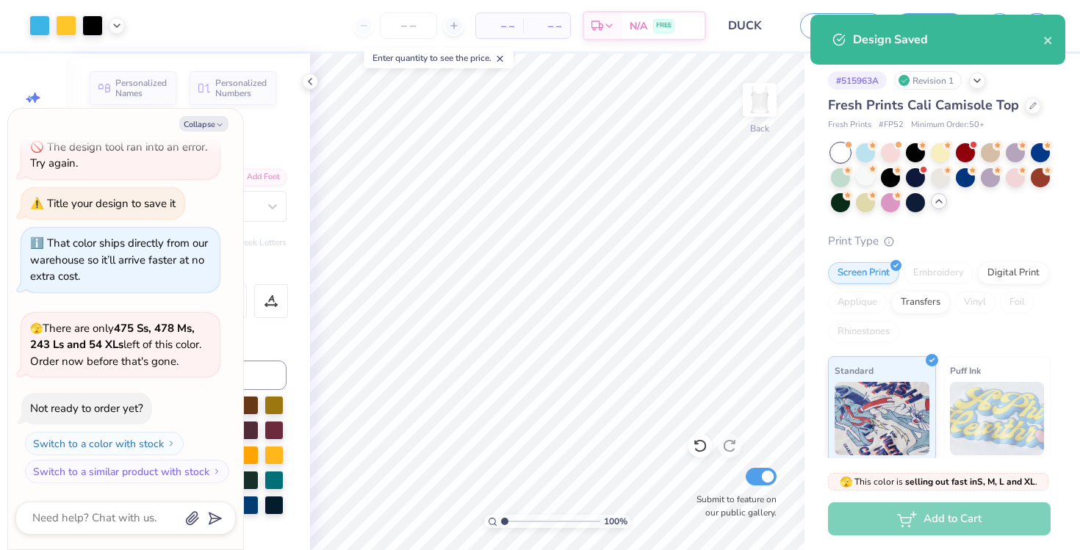
click at [808, 24] on div "Design Saved" at bounding box center [938, 45] width 261 height 67
click at [801, 29] on button "Save as" at bounding box center [842, 24] width 84 height 26
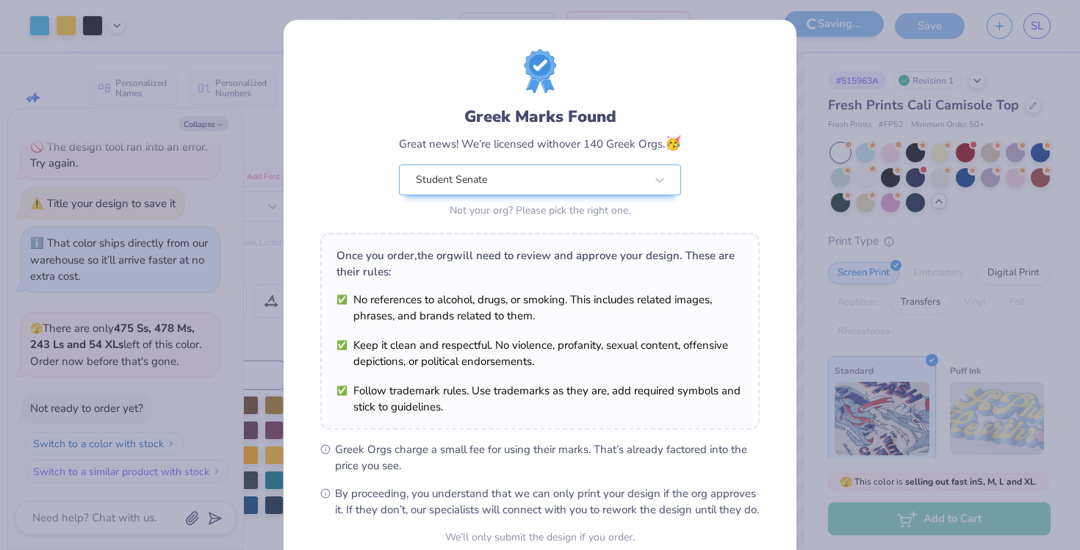
scroll to position [137, 0]
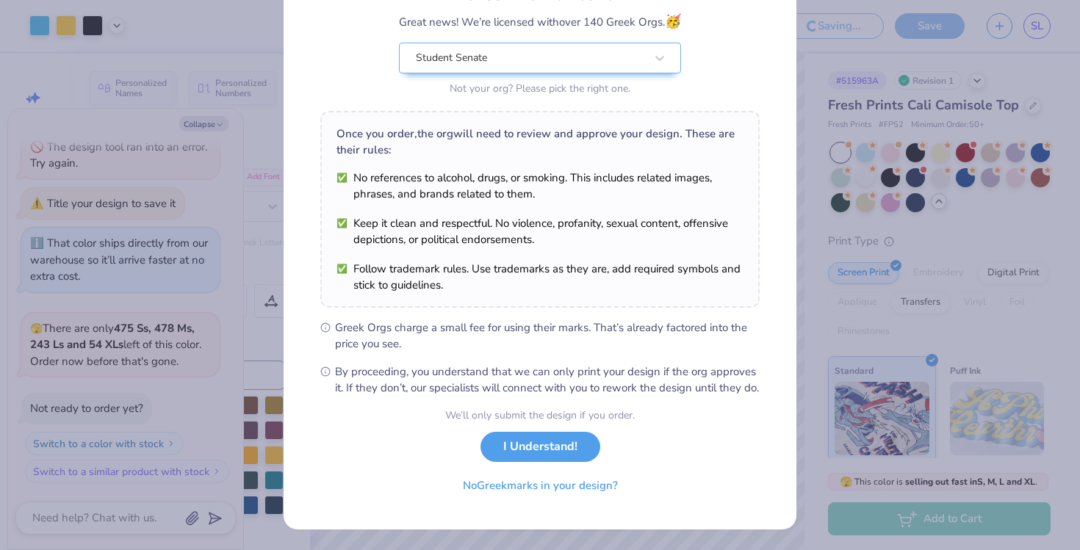
type textarea "x"
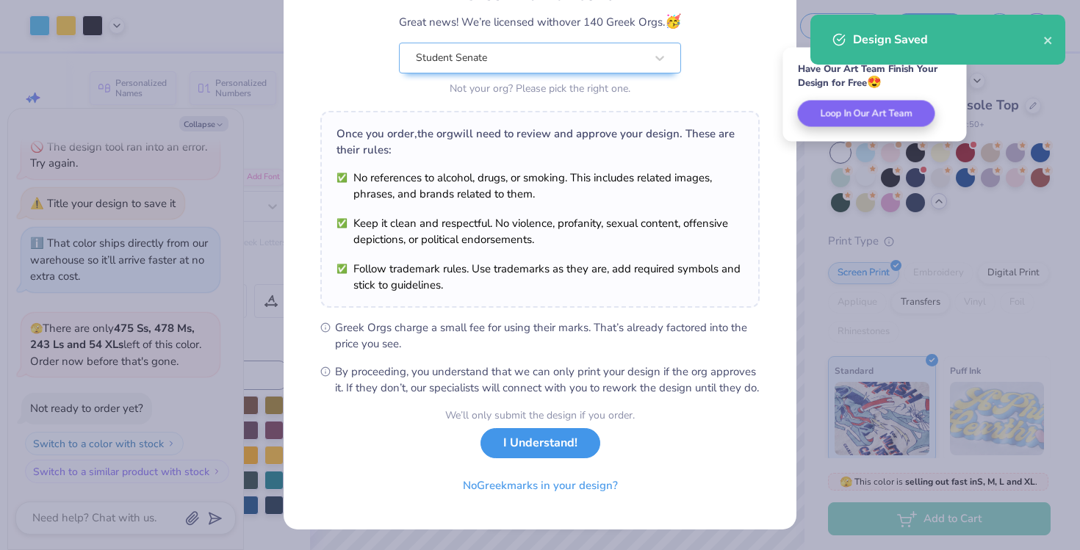
click at [536, 452] on button "I Understand!" at bounding box center [541, 443] width 120 height 30
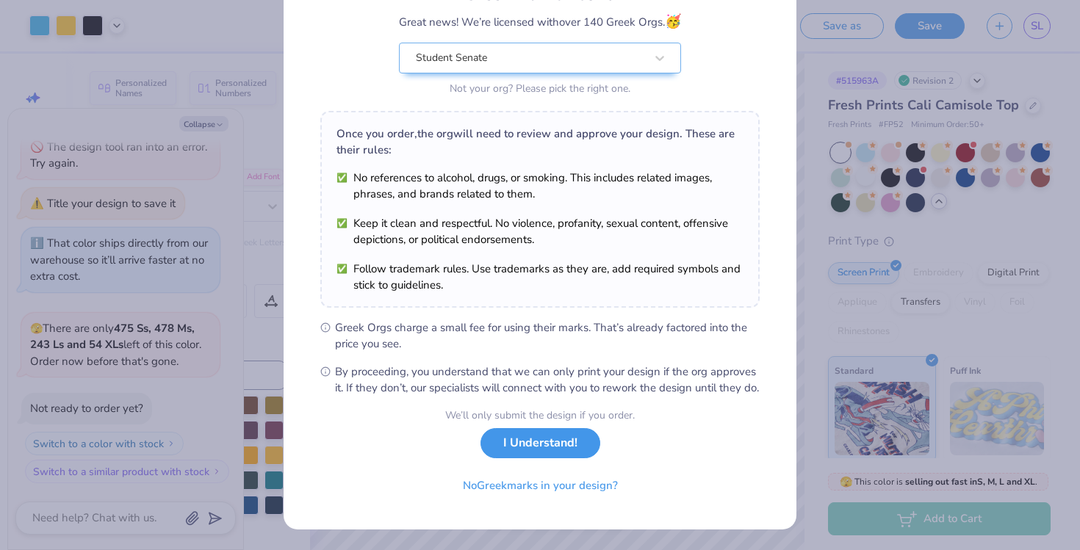
click at [578, 458] on button "I Understand!" at bounding box center [541, 443] width 120 height 30
